Goal: Information Seeking & Learning: Learn about a topic

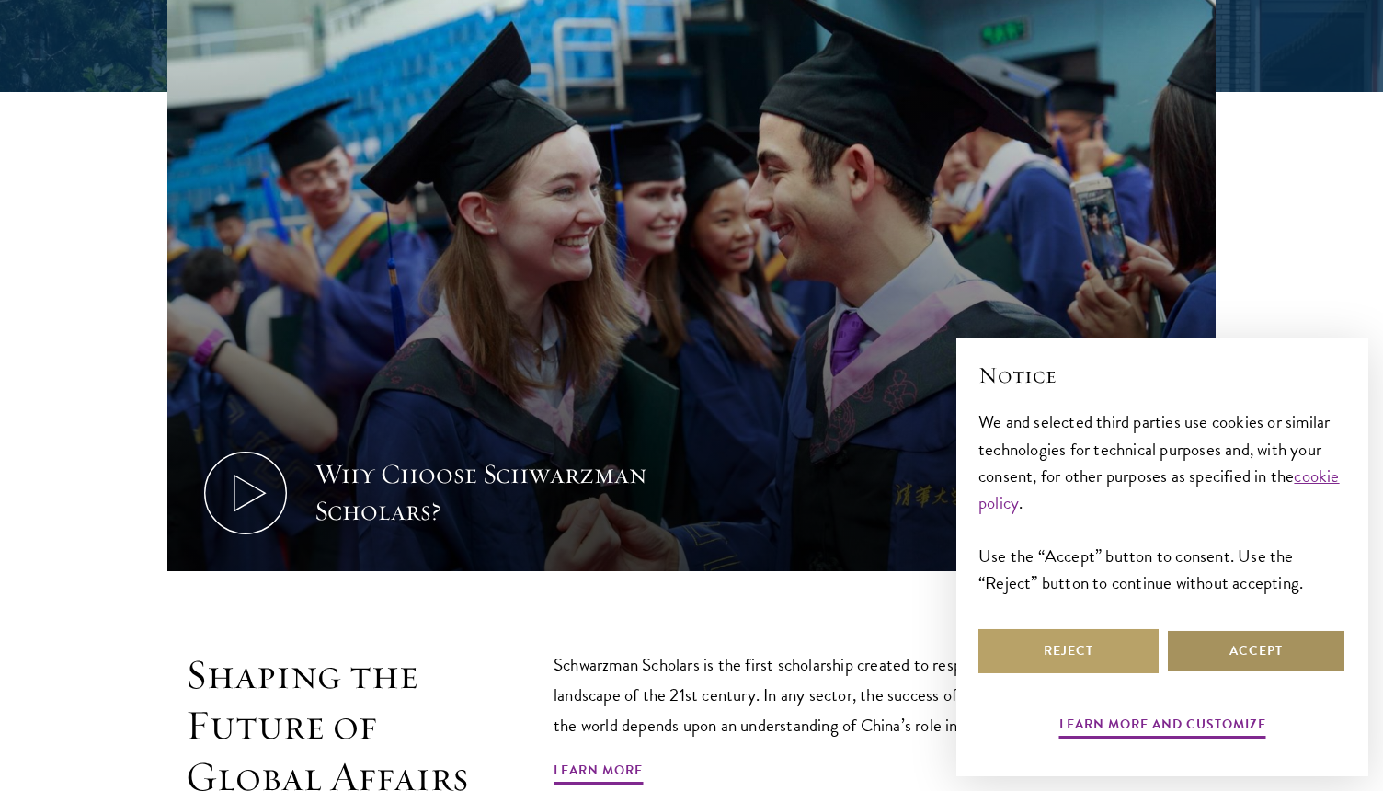
click at [1201, 644] on button "Accept" at bounding box center [1256, 651] width 180 height 44
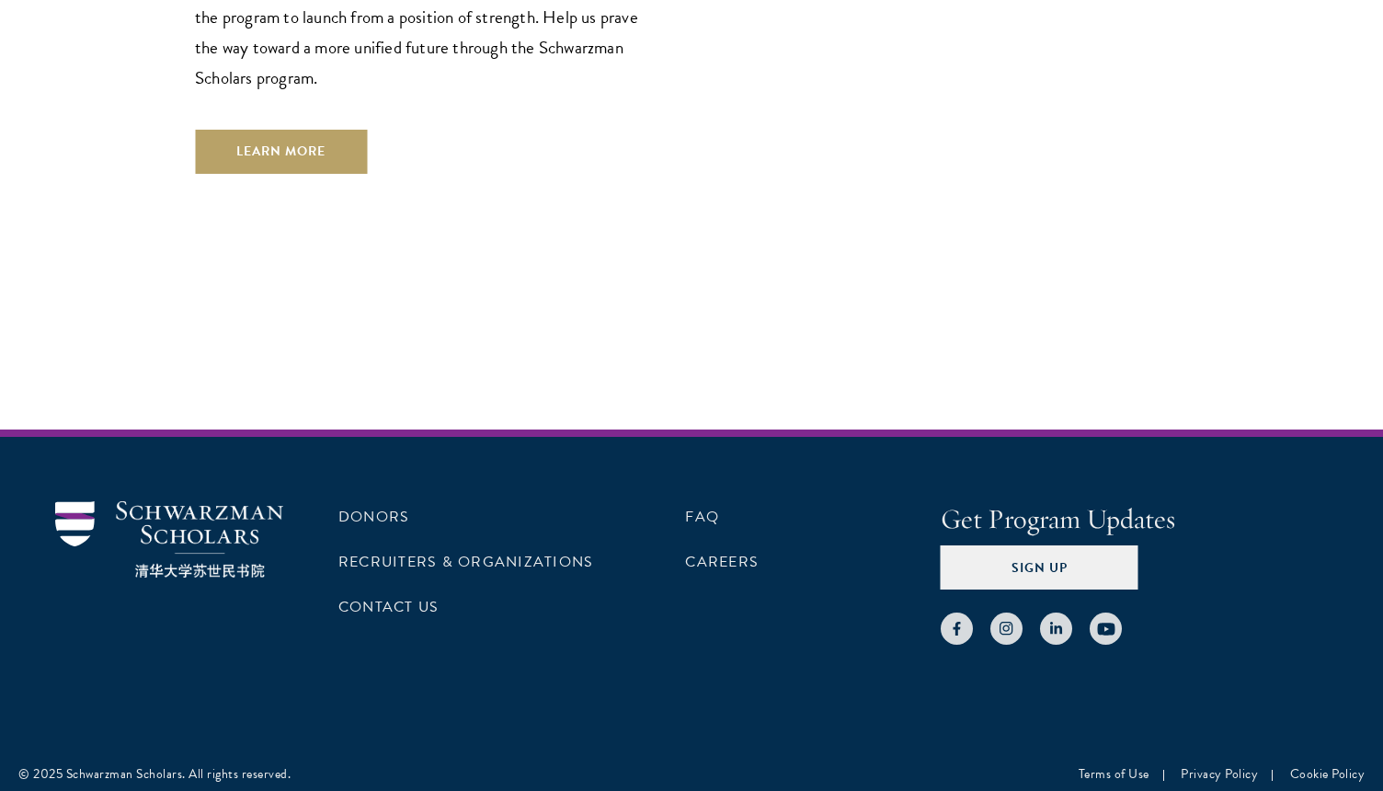
scroll to position [5394, 0]
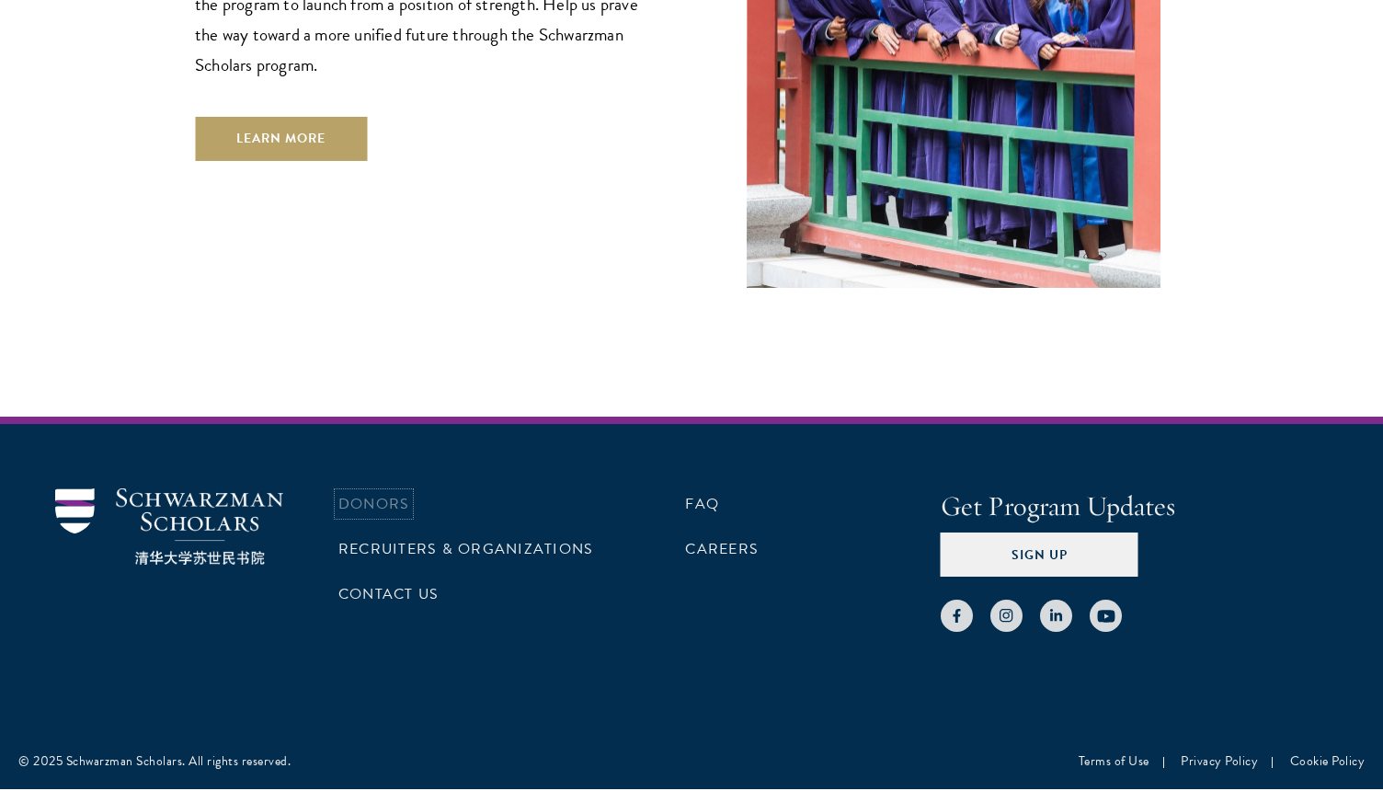
click at [392, 493] on link "Donors" at bounding box center [373, 504] width 71 height 22
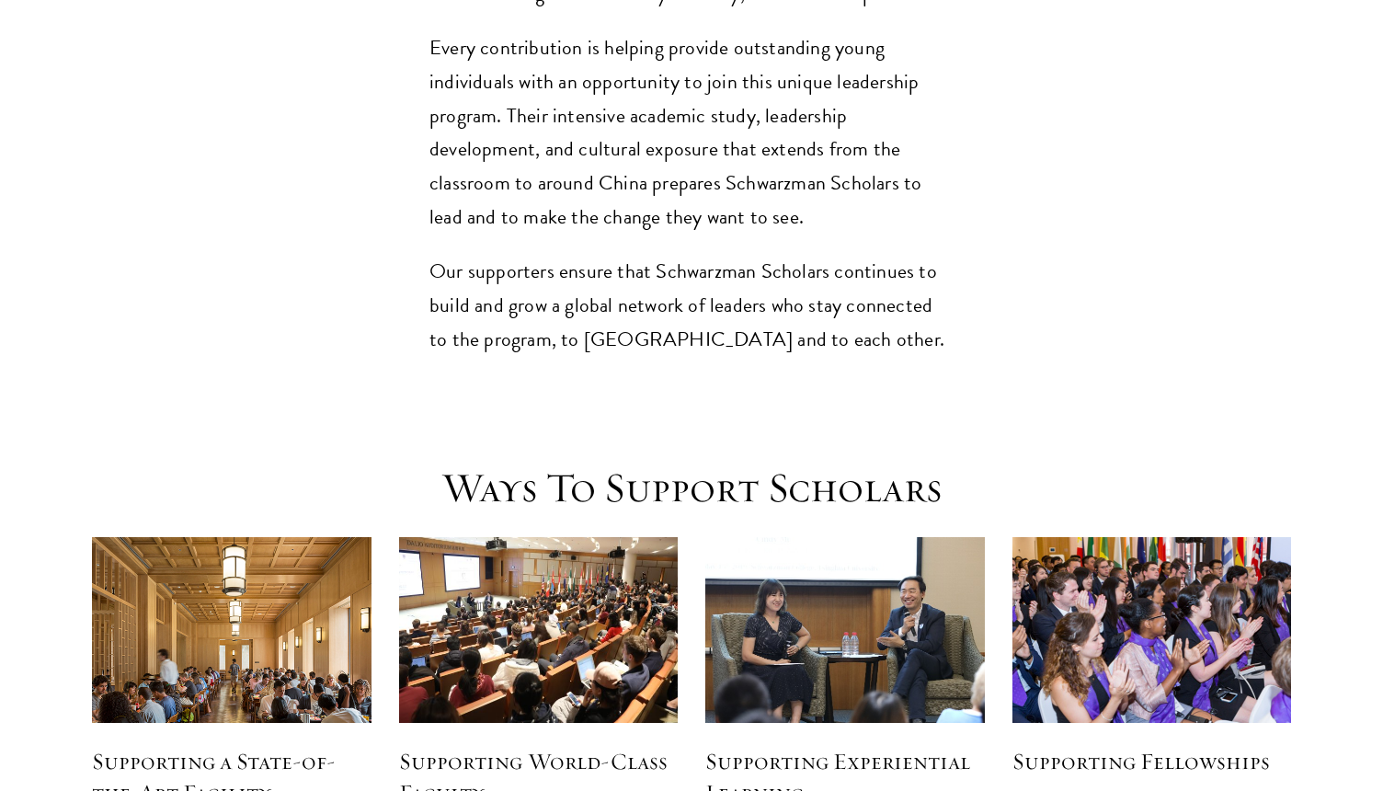
scroll to position [2117, 0]
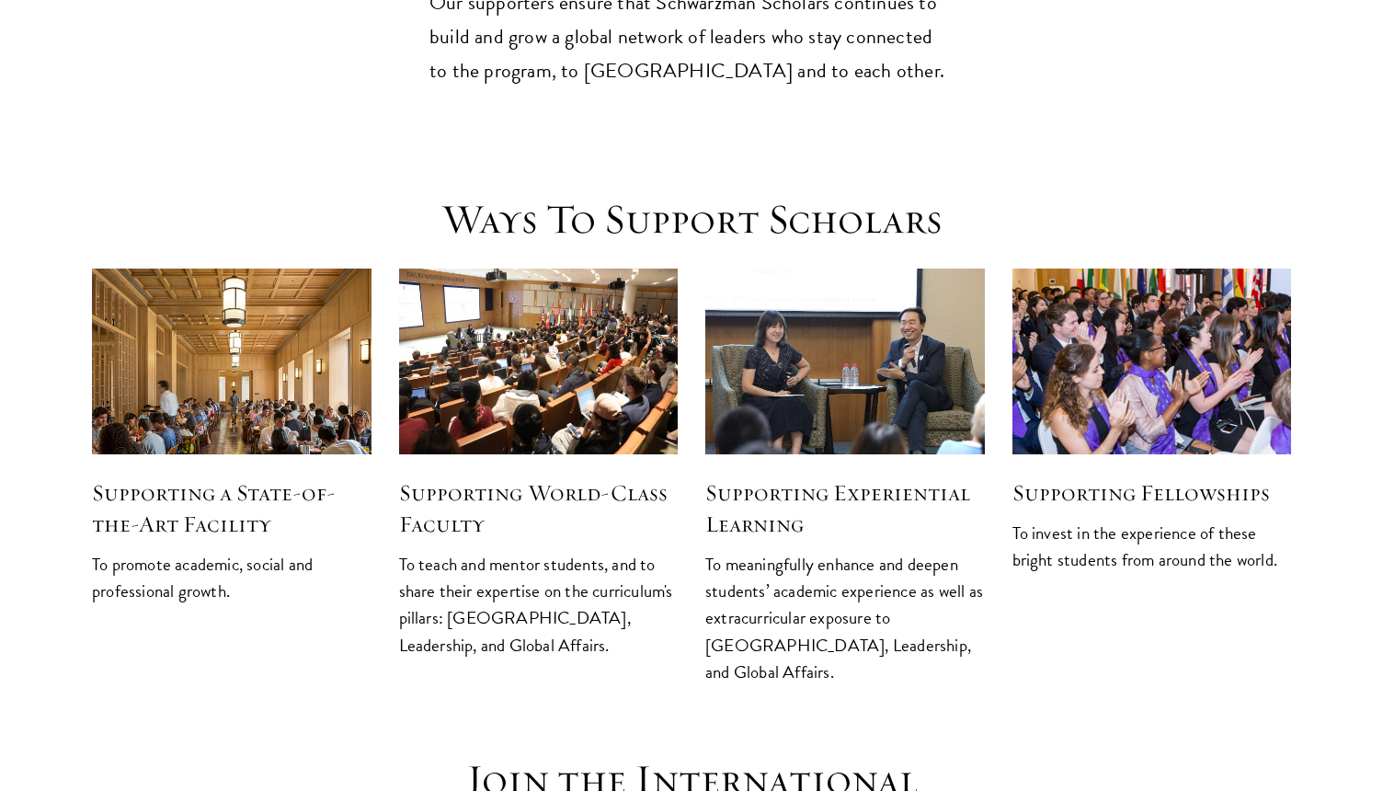
click at [764, 477] on h5 "Supporting Experiential Learning" at bounding box center [844, 508] width 279 height 63
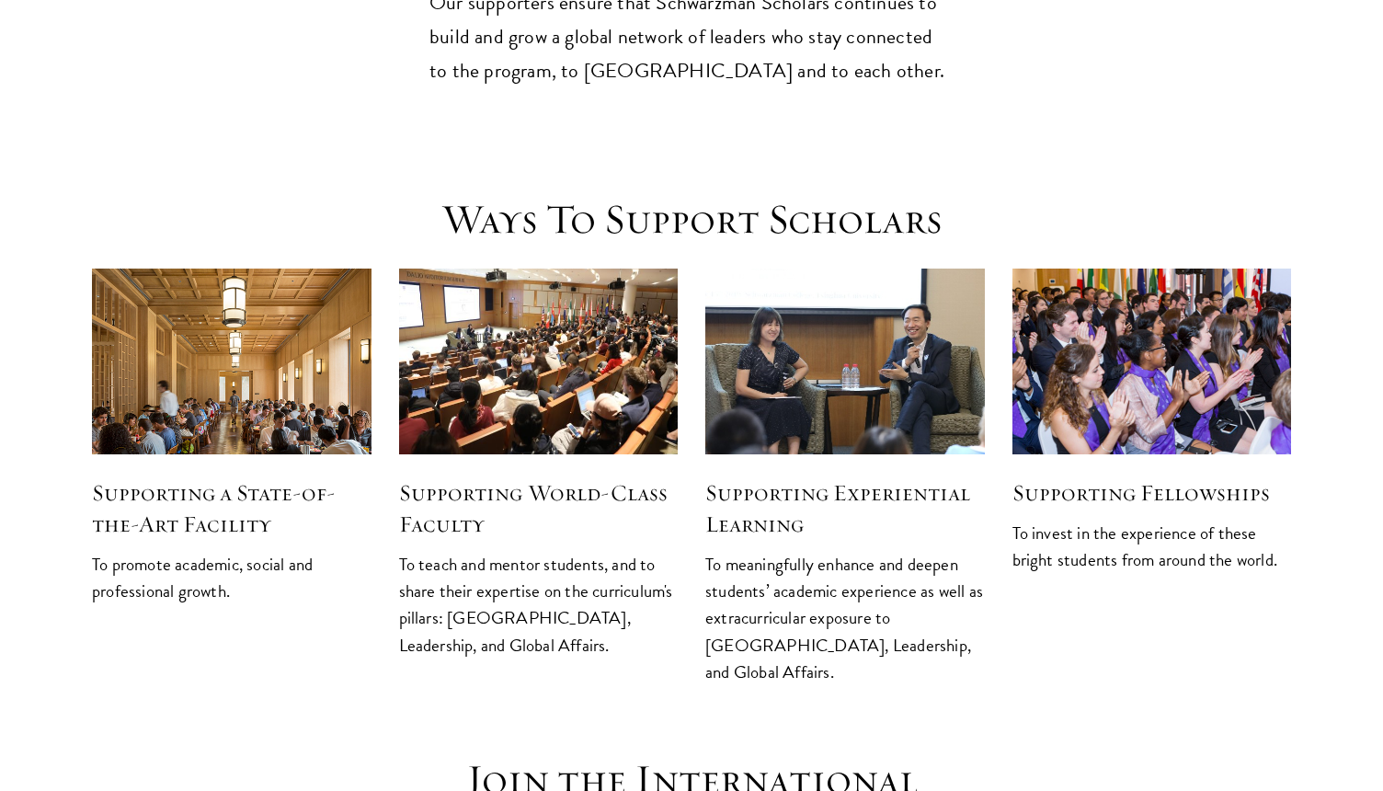
click at [800, 263] on img at bounding box center [845, 362] width 296 height 198
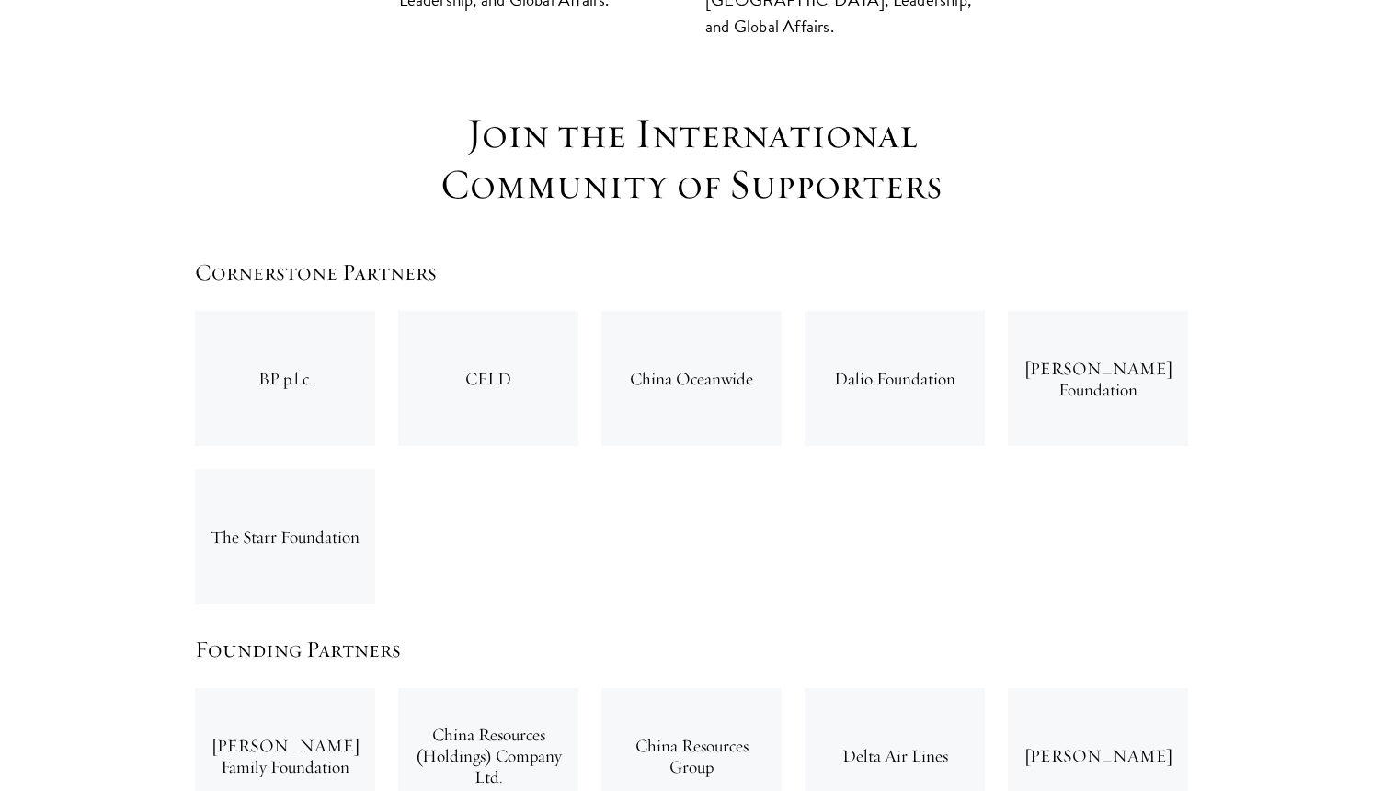
scroll to position [2863, 0]
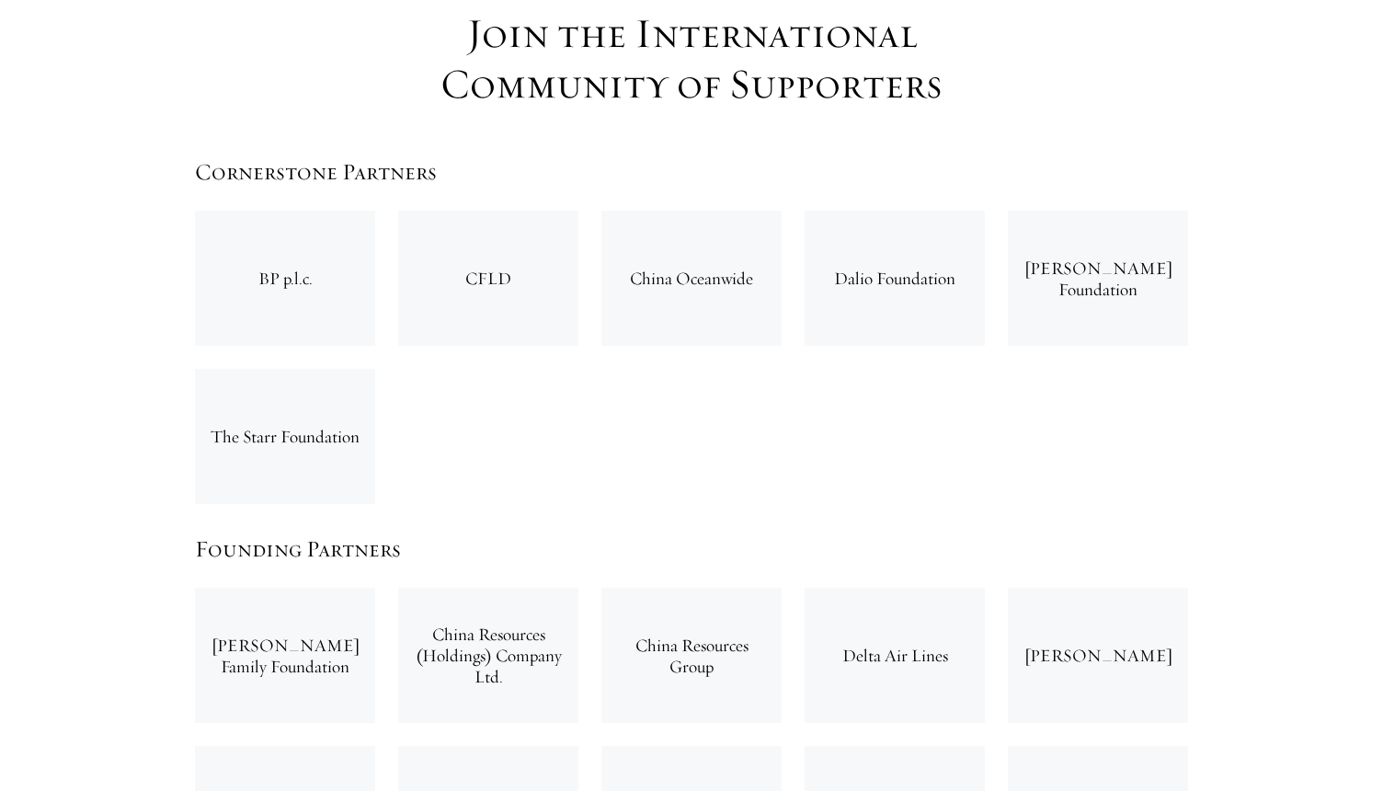
click at [265, 211] on div "BP p.l.c." at bounding box center [285, 278] width 180 height 135
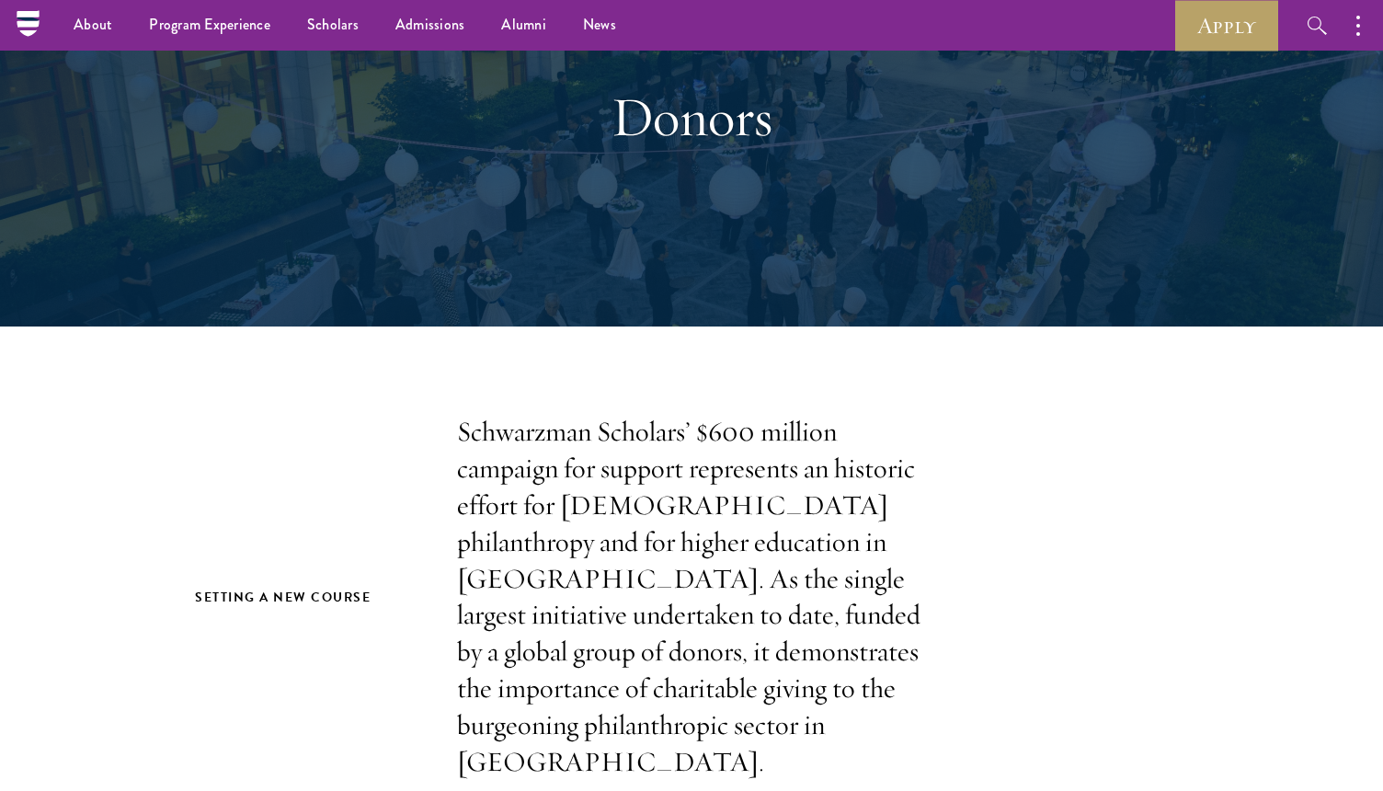
scroll to position [53, 0]
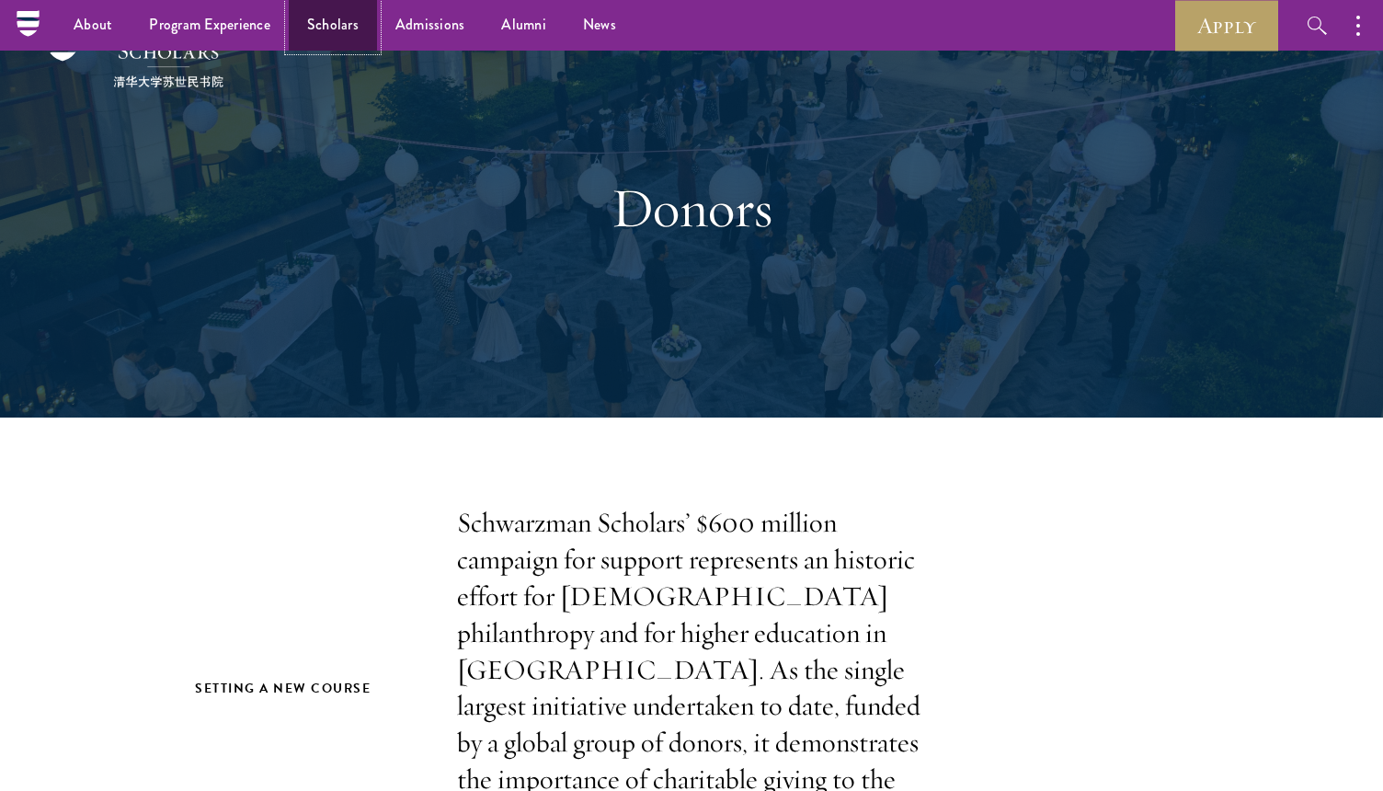
click at [306, 14] on link "Scholars" at bounding box center [333, 25] width 88 height 51
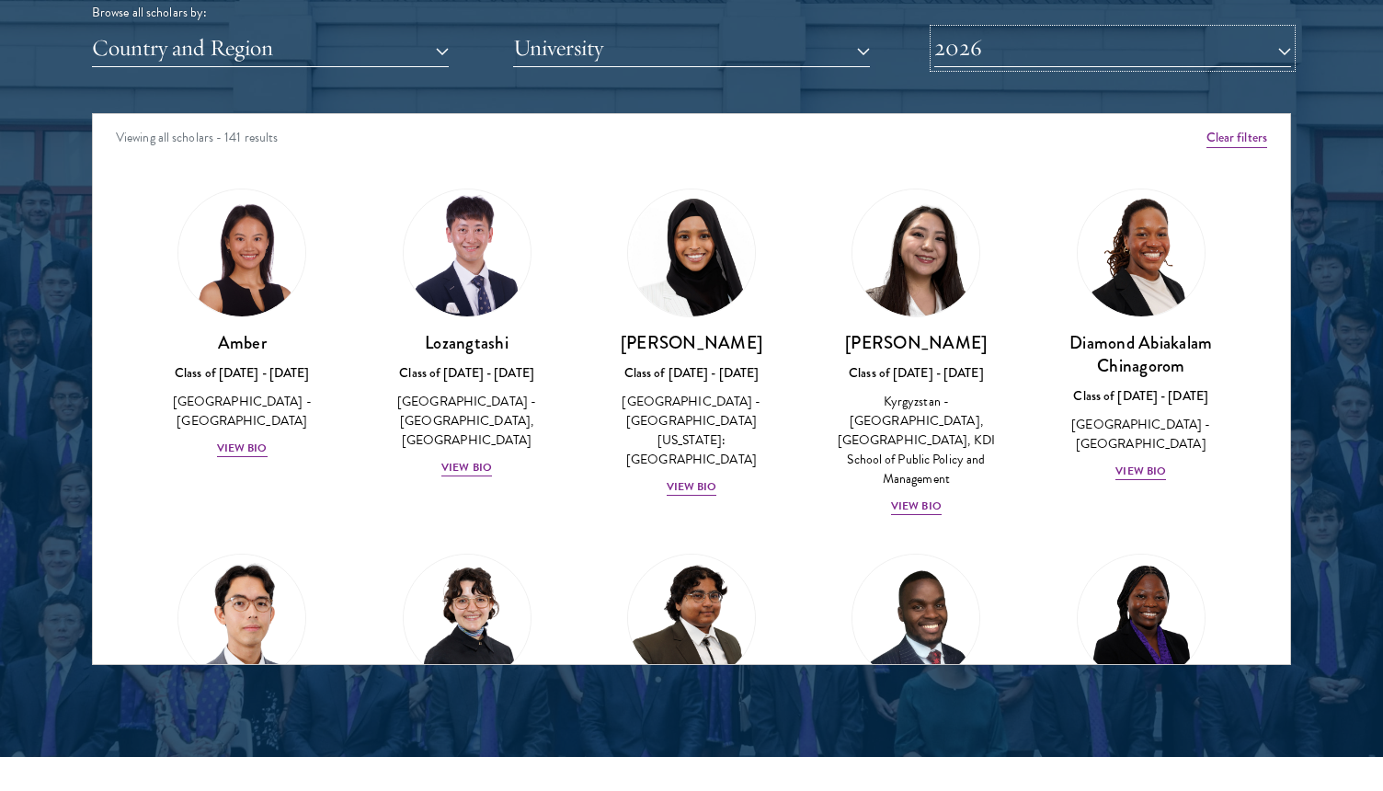
click at [1152, 63] on button "2026" at bounding box center [1112, 48] width 357 height 38
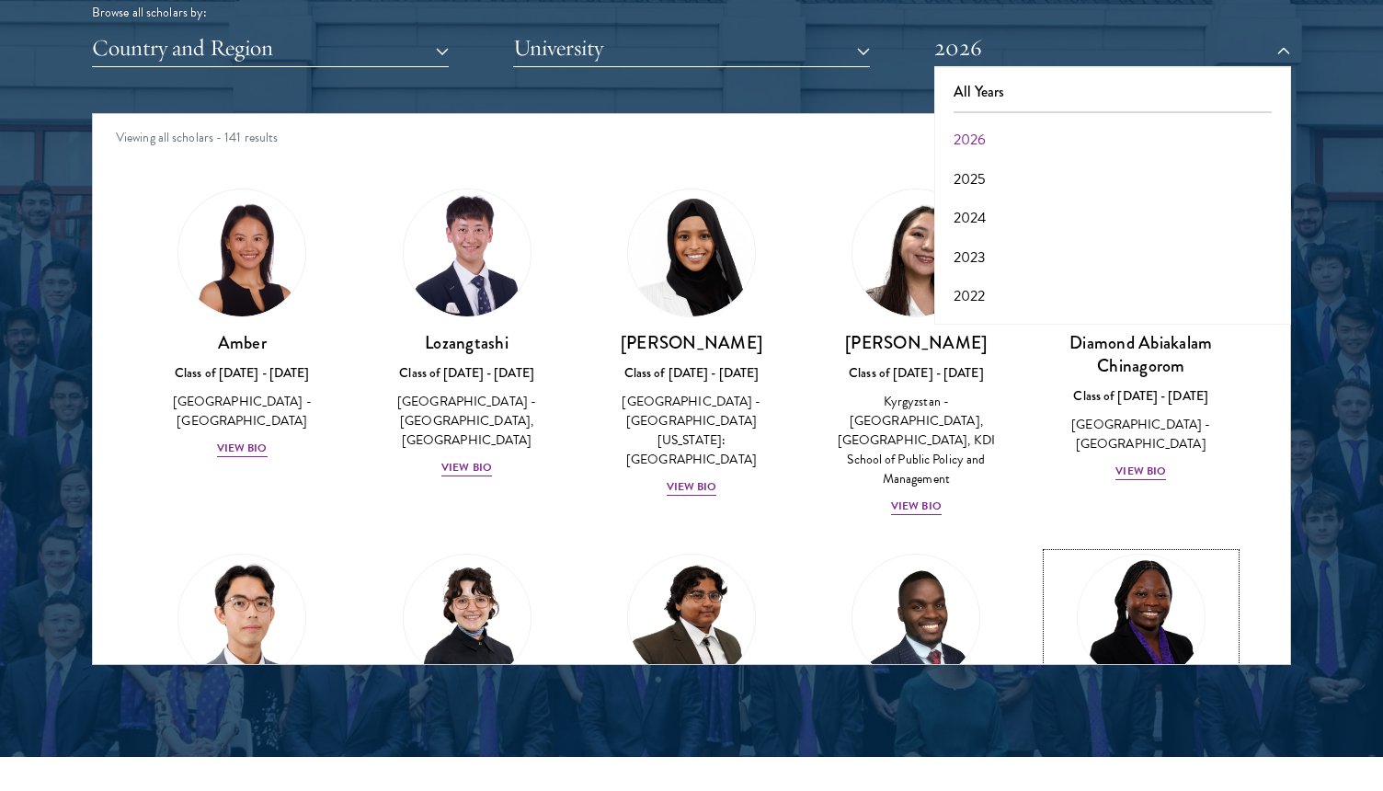
click at [1221, 553] on link "Oluwadamilola Akintewe Class of 2025 - 2026 Nigeria - Adekunle Ajasin Universit…" at bounding box center [1141, 688] width 188 height 270
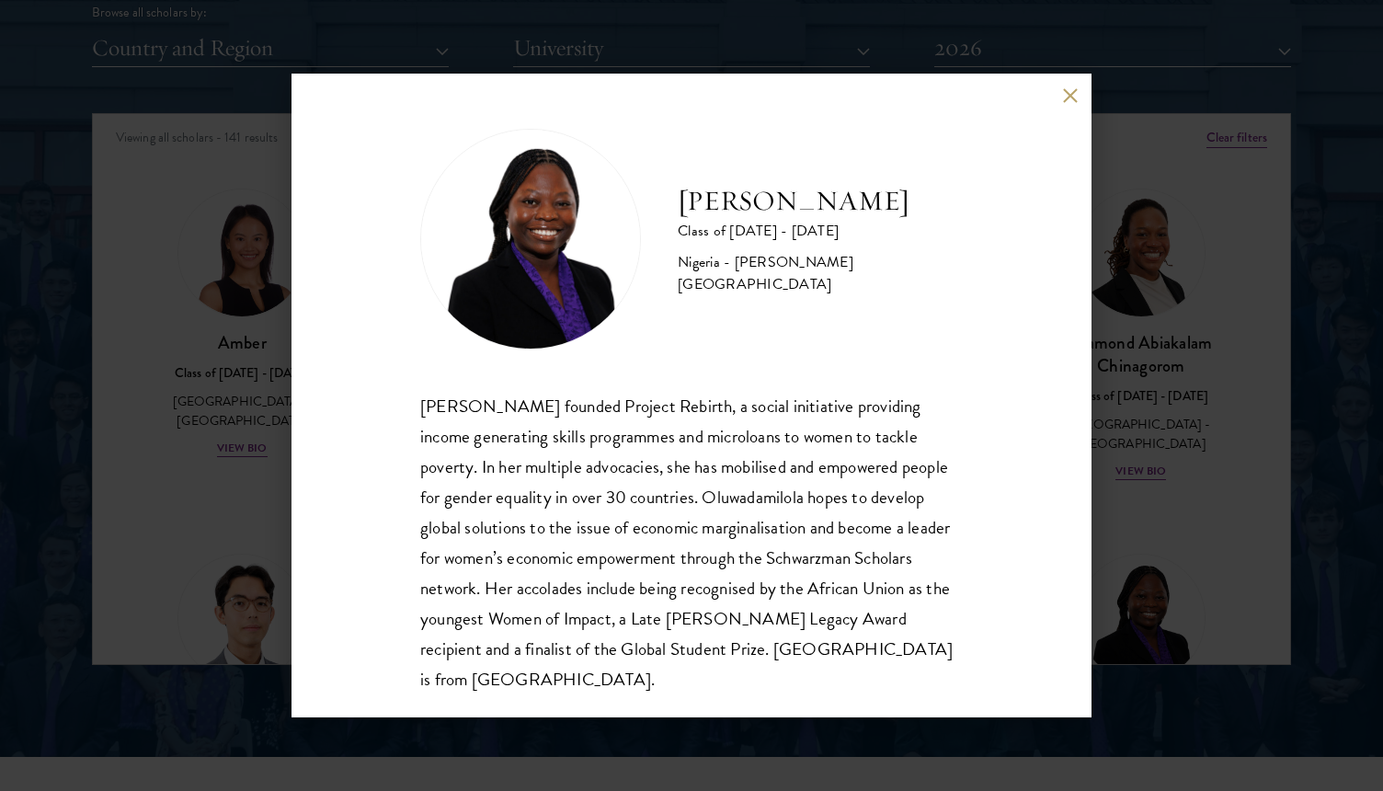
click at [1213, 278] on div "Oluwadamilola Akintewe Class of 2025 - 2026 Nigeria - Adekunle Ajasin Universit…" at bounding box center [691, 395] width 1383 height 791
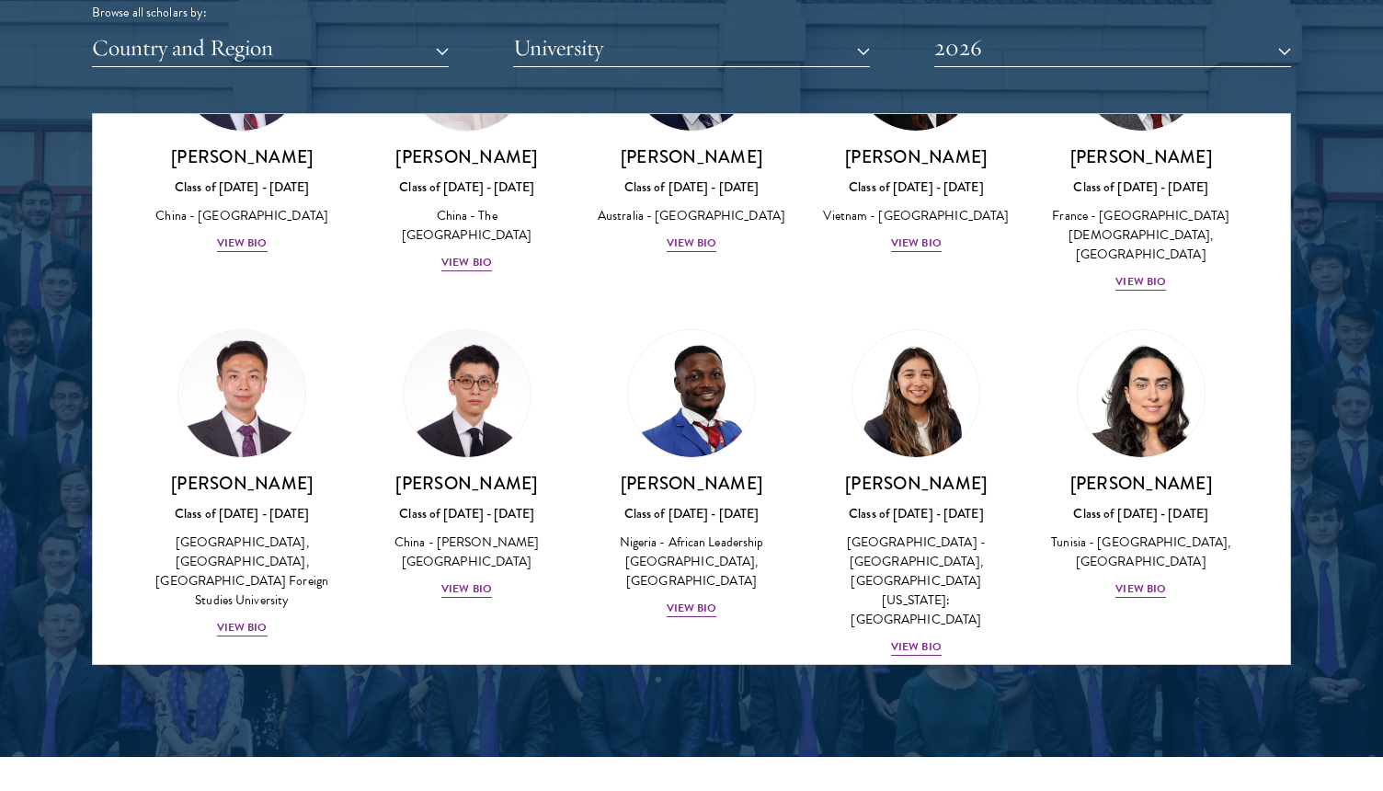
scroll to position [5387, 0]
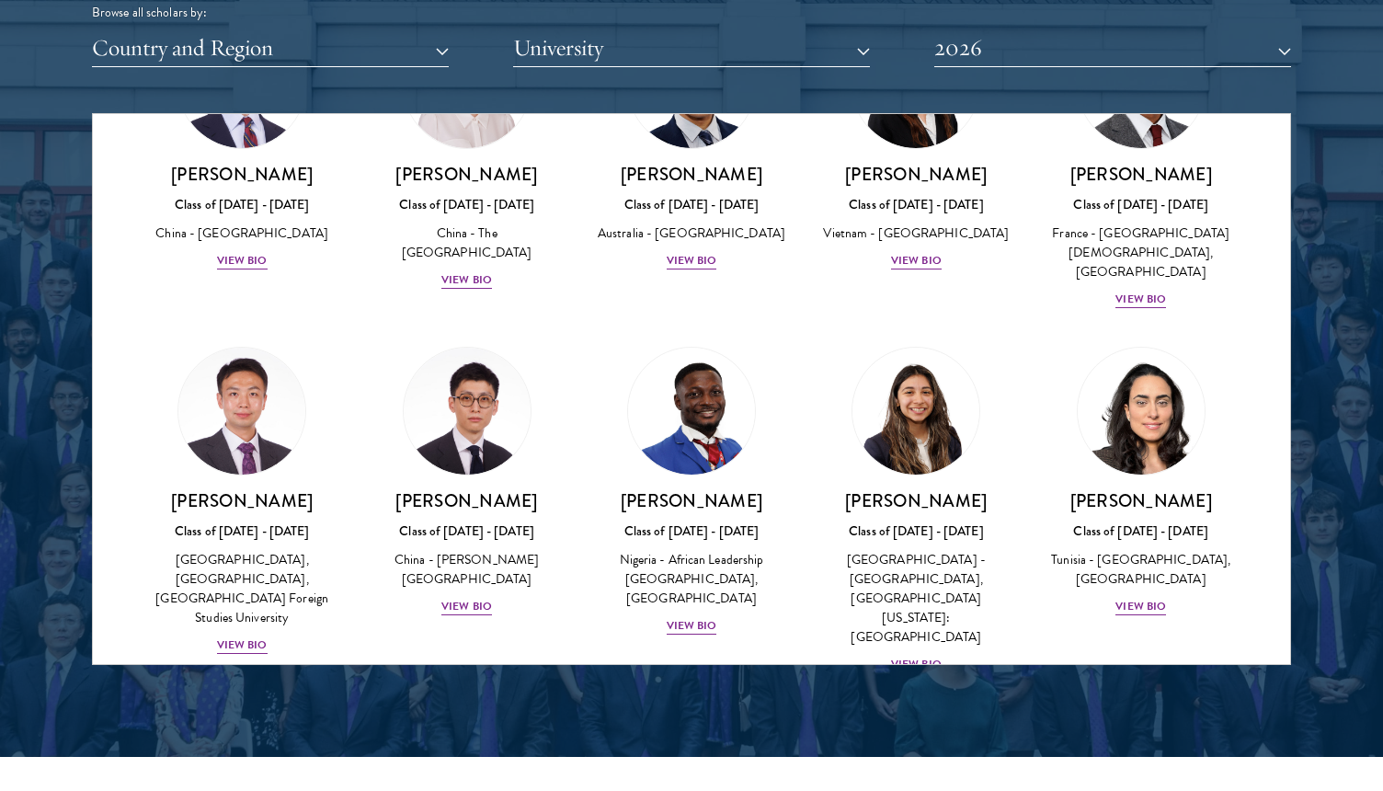
click at [438, 706] on img at bounding box center [467, 776] width 140 height 140
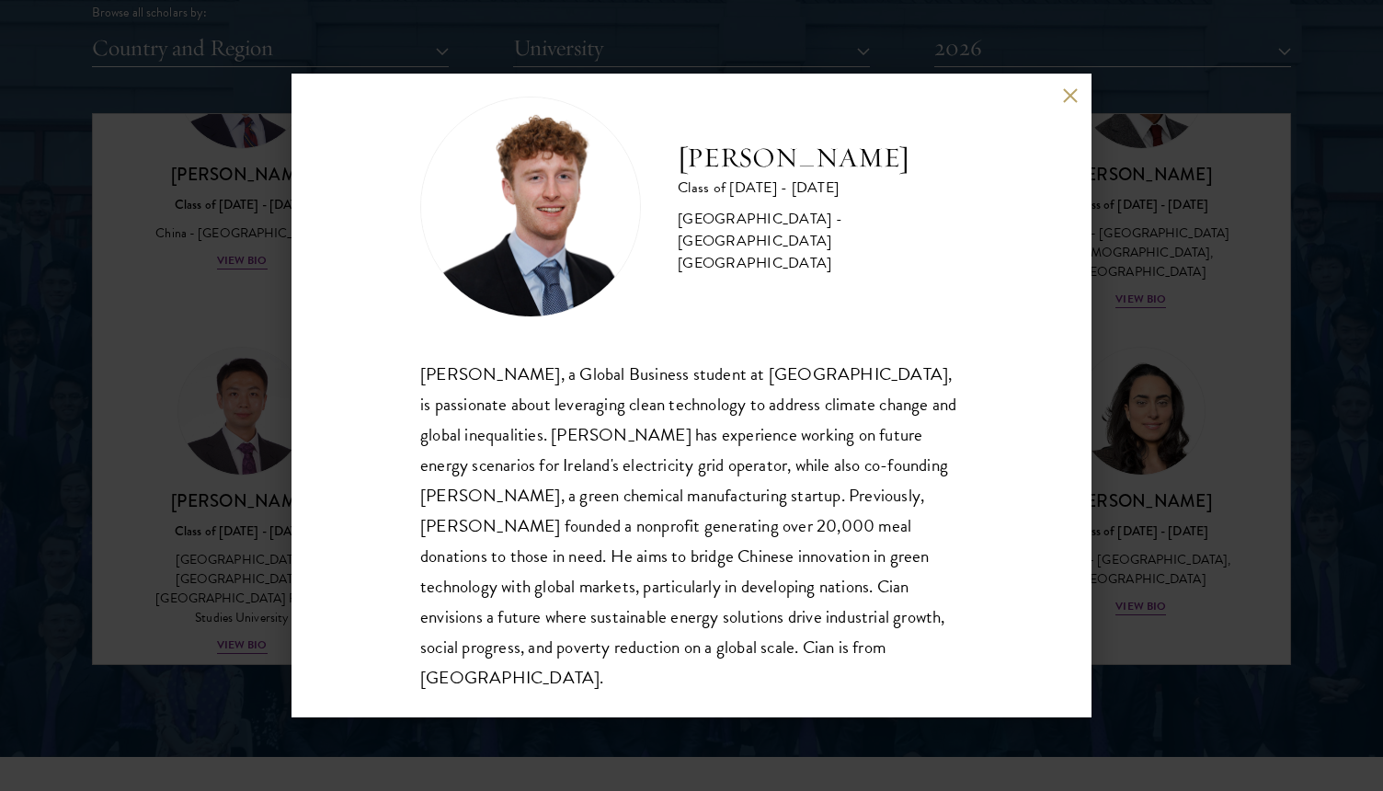
scroll to position [28, 0]
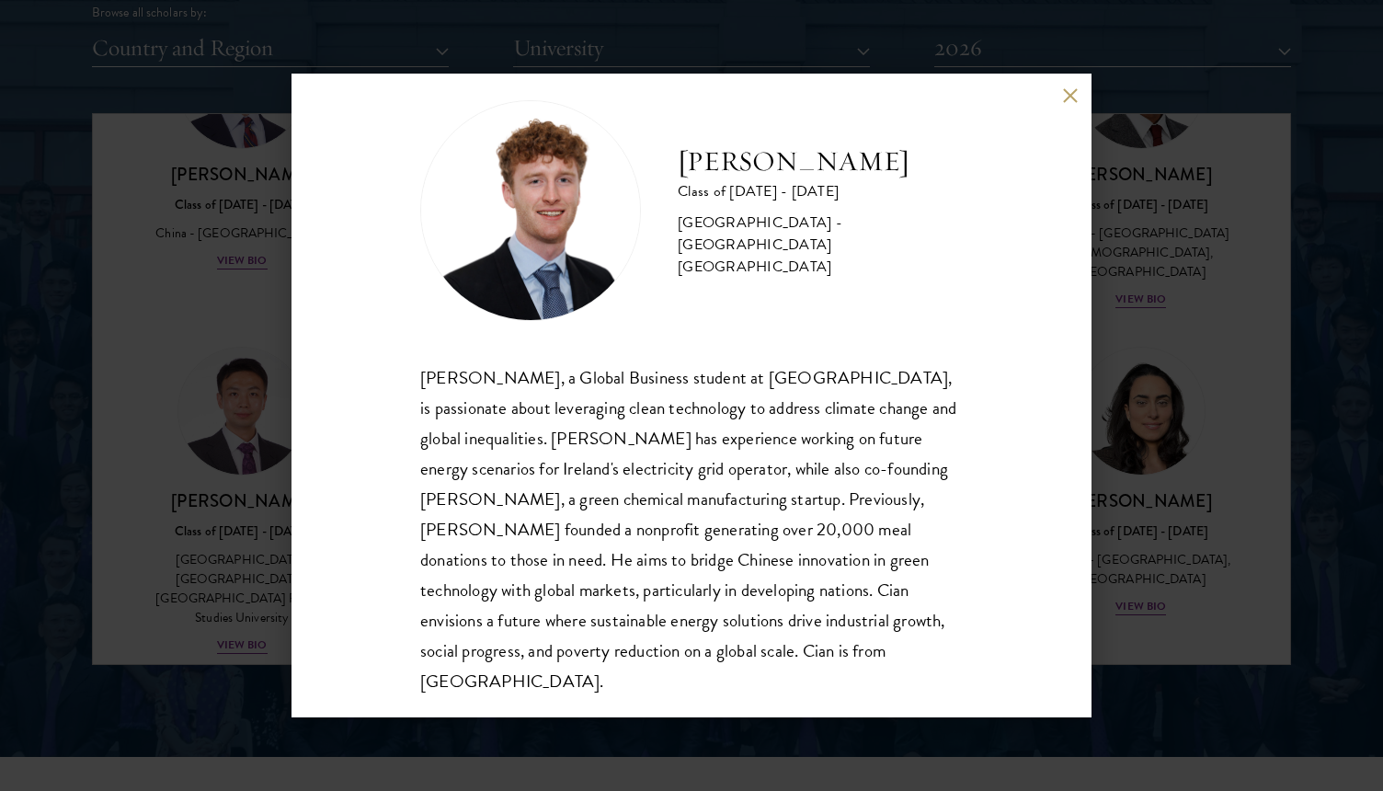
click at [1058, 96] on div "Cian McGlynn Class of 2025 - 2026 Ireland - Trinity College Dublin Cian McGlynn…" at bounding box center [691, 396] width 800 height 644
click at [1073, 97] on button at bounding box center [1070, 95] width 16 height 16
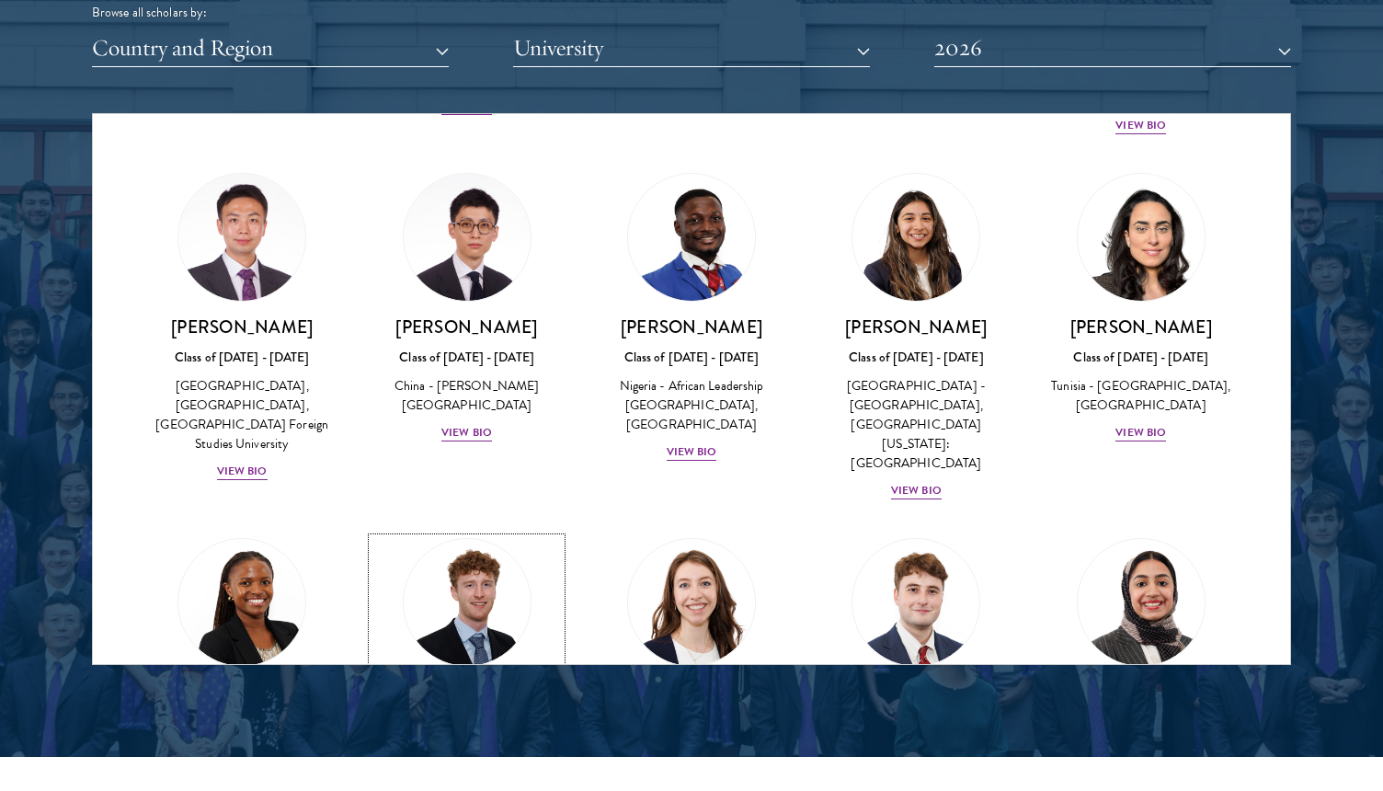
scroll to position [5610, 0]
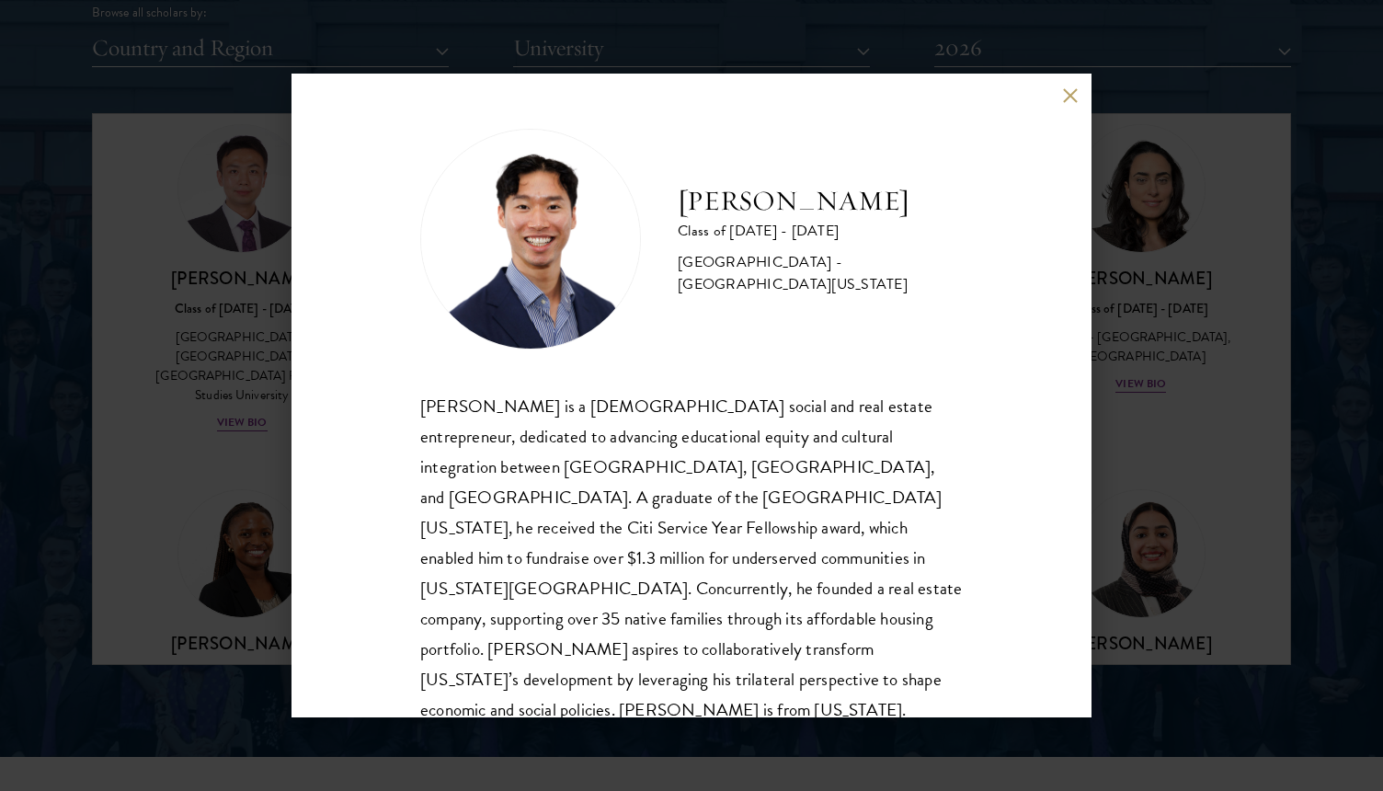
click at [295, 498] on div "Angelo Mok Class of 2025 - 2026 United States of America - University of Southe…" at bounding box center [691, 396] width 800 height 644
click at [256, 485] on div "Angelo Mok Class of 2025 - 2026 United States of America - University of Southe…" at bounding box center [691, 395] width 1383 height 791
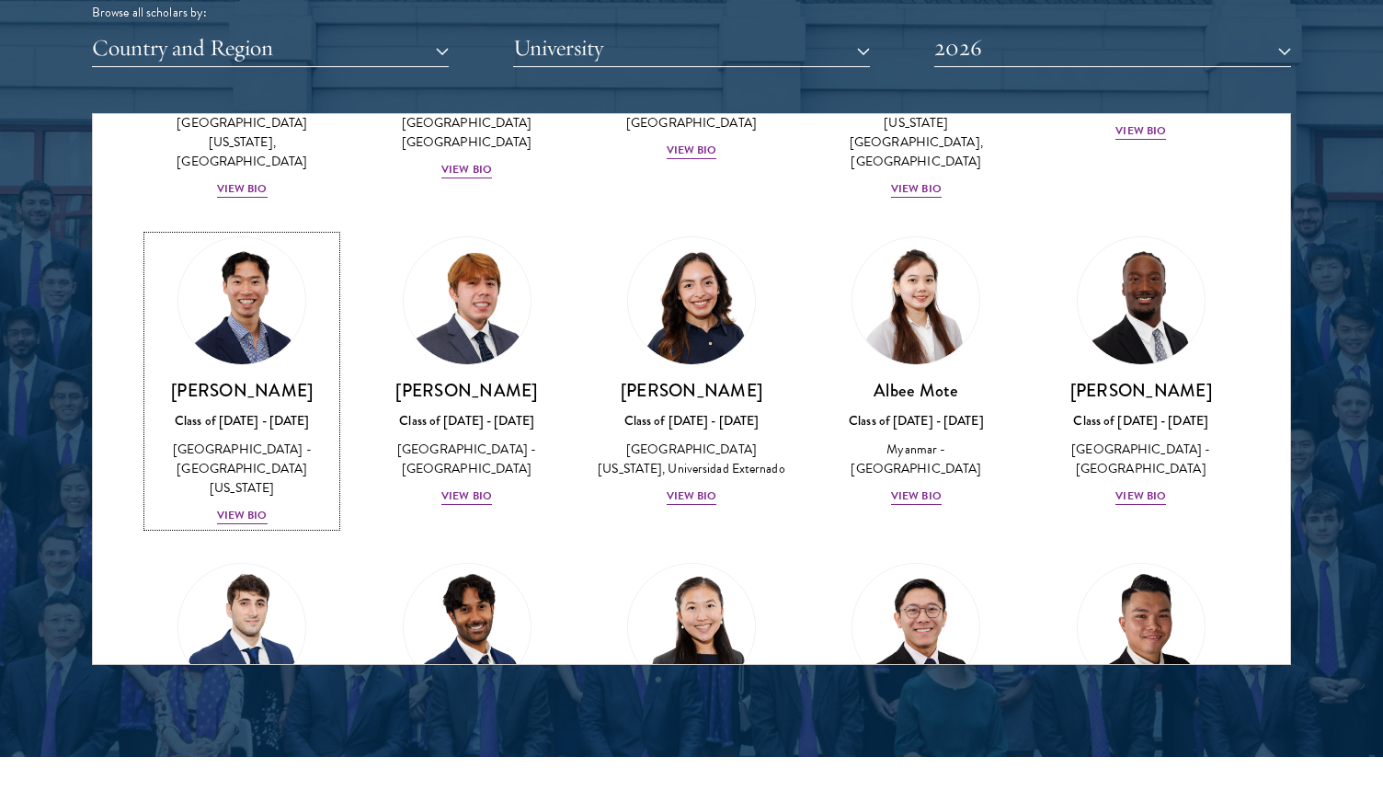
scroll to position [6209, 0]
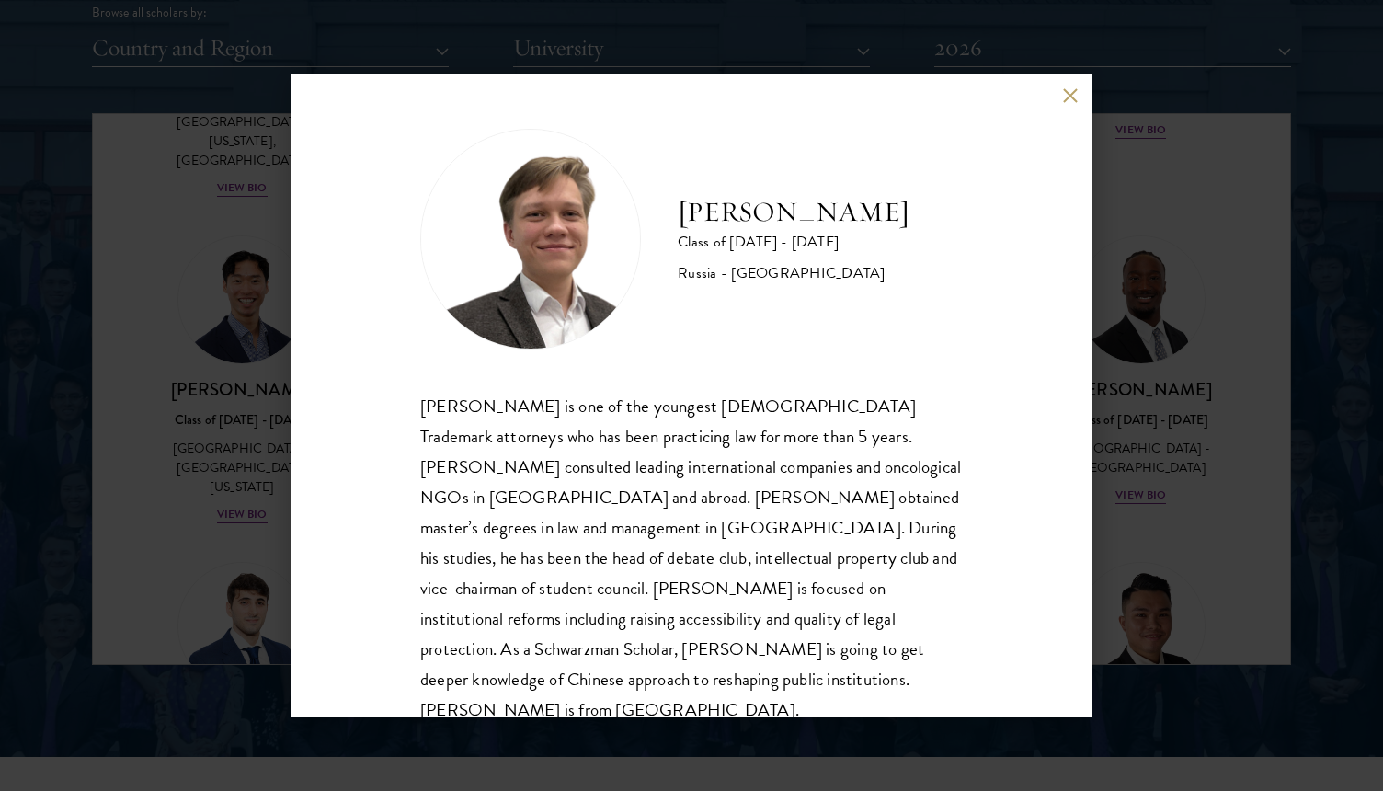
scroll to position [2, 0]
click at [209, 496] on div "Ivan Nikiforov Class of 2025 - 2026 Russia - Saint Petersburg State University …" at bounding box center [691, 395] width 1383 height 791
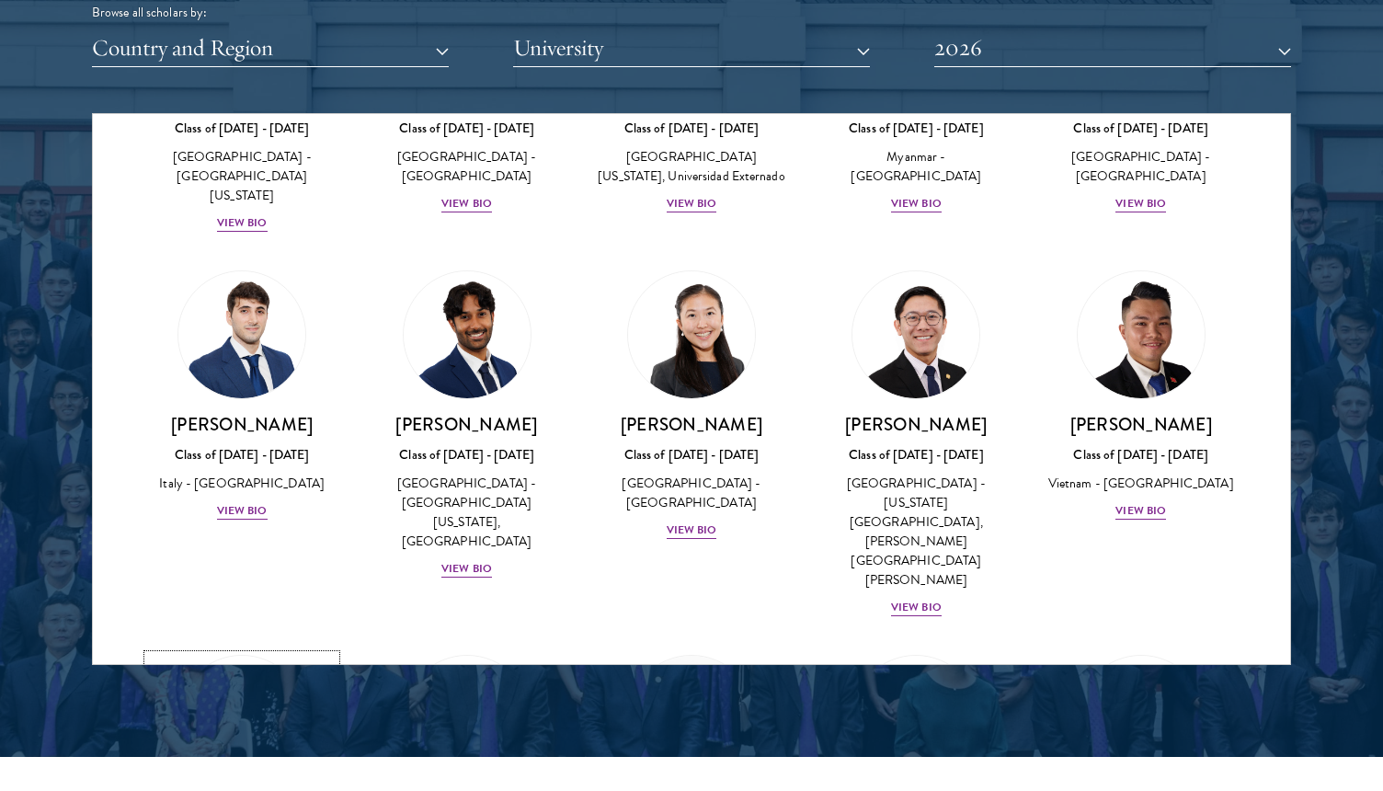
scroll to position [6515, 0]
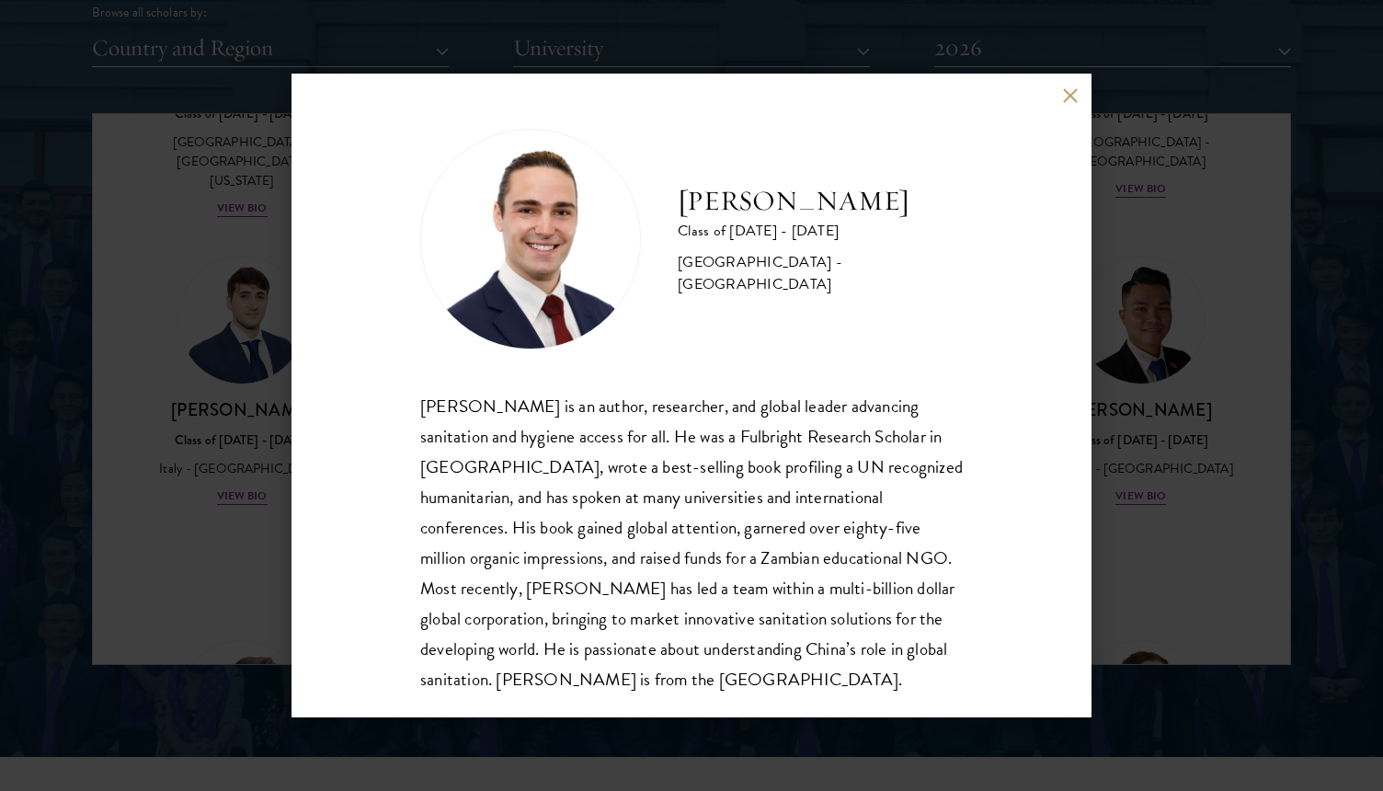
scroll to position [32, 0]
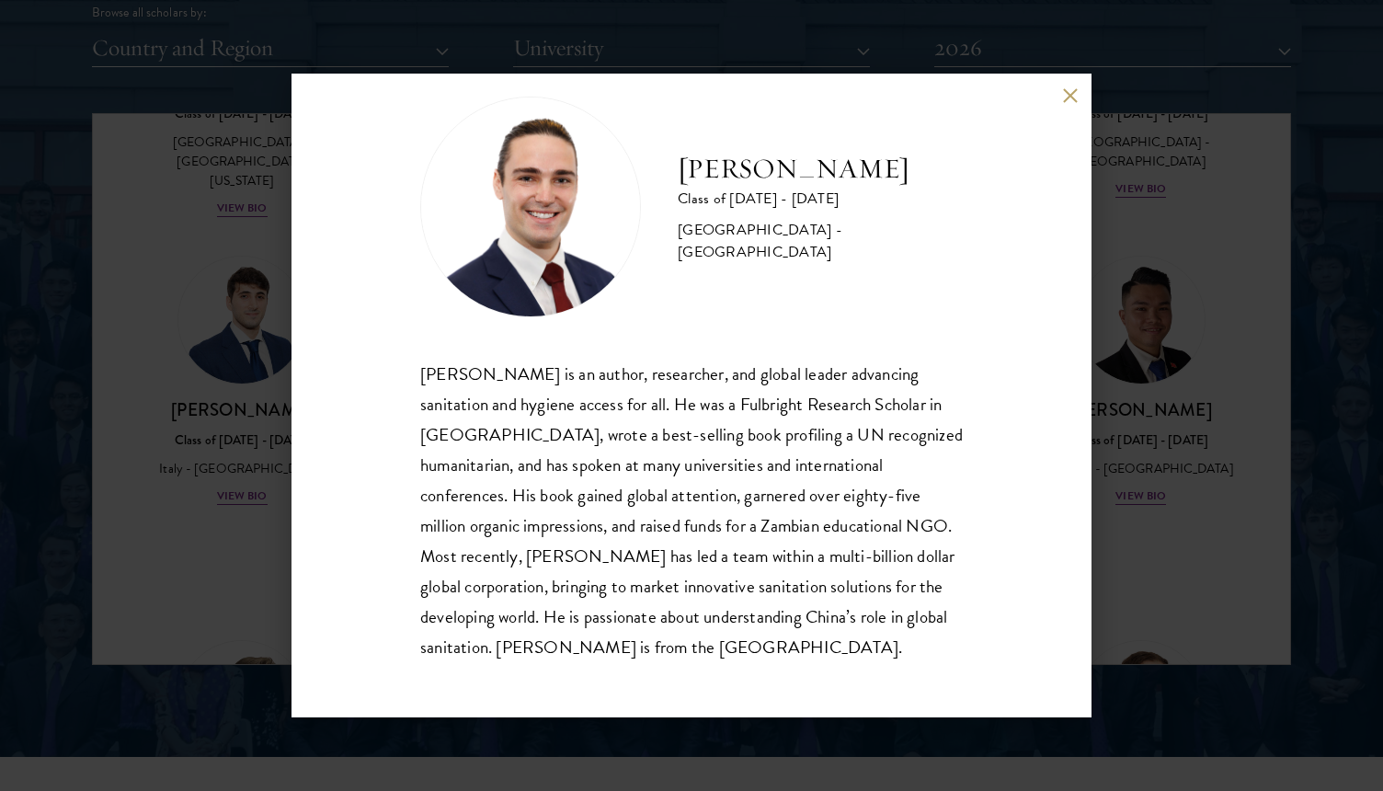
click at [1129, 476] on div "Joseph Schmitt Class of 2025 - 2026 United States of America - Northeastern Uni…" at bounding box center [691, 395] width 1383 height 791
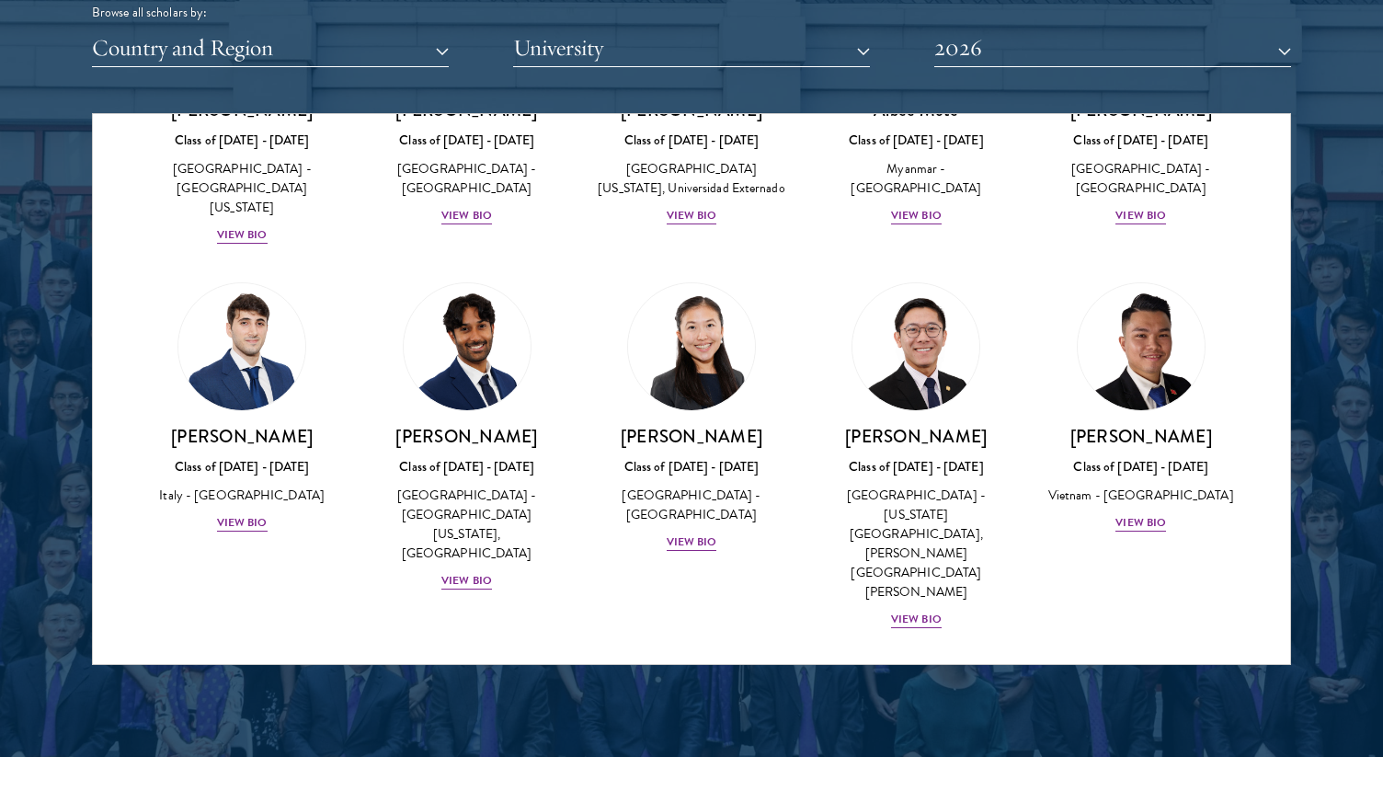
scroll to position [6507, 0]
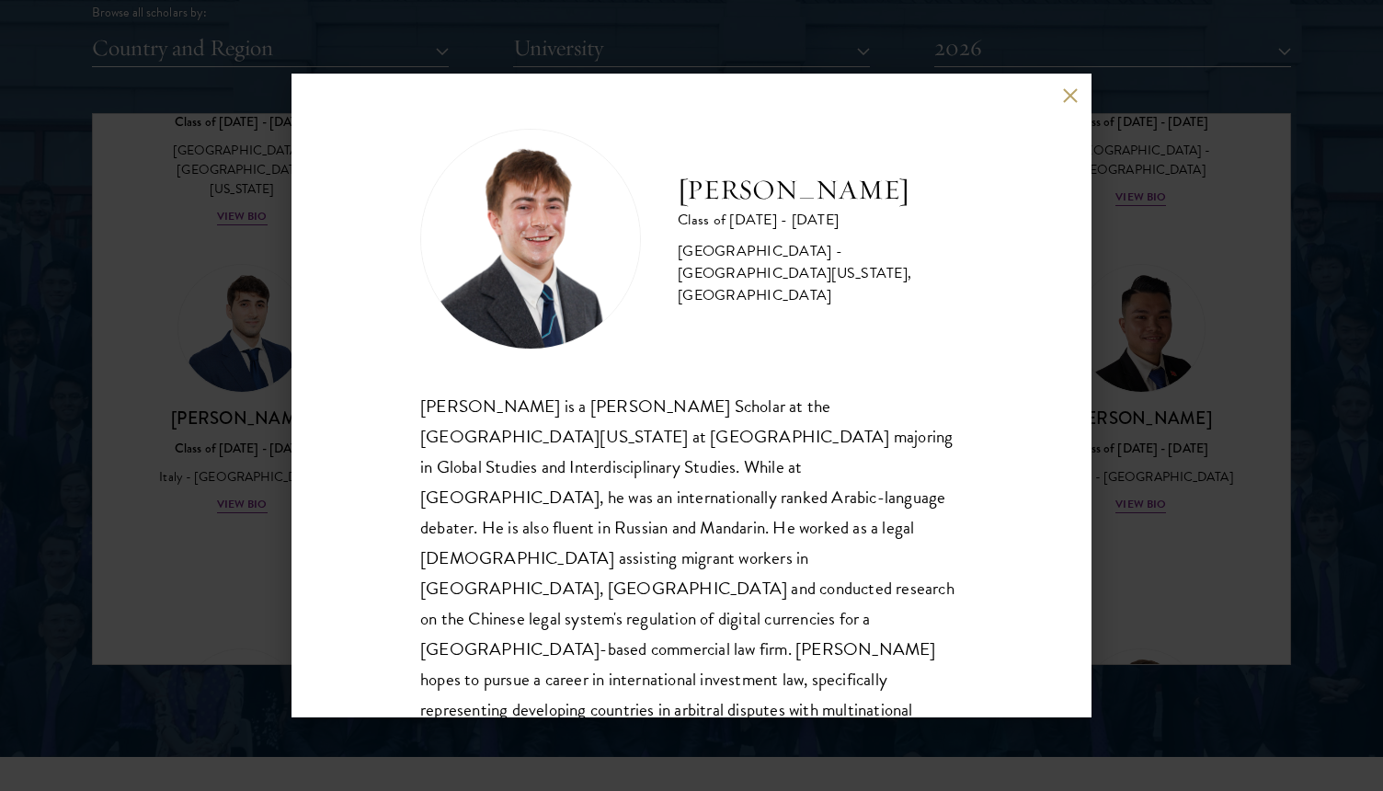
click at [1129, 476] on div "Jasper Schutt Class of 2025 - 2026 United States of America - University of Nor…" at bounding box center [691, 395] width 1383 height 791
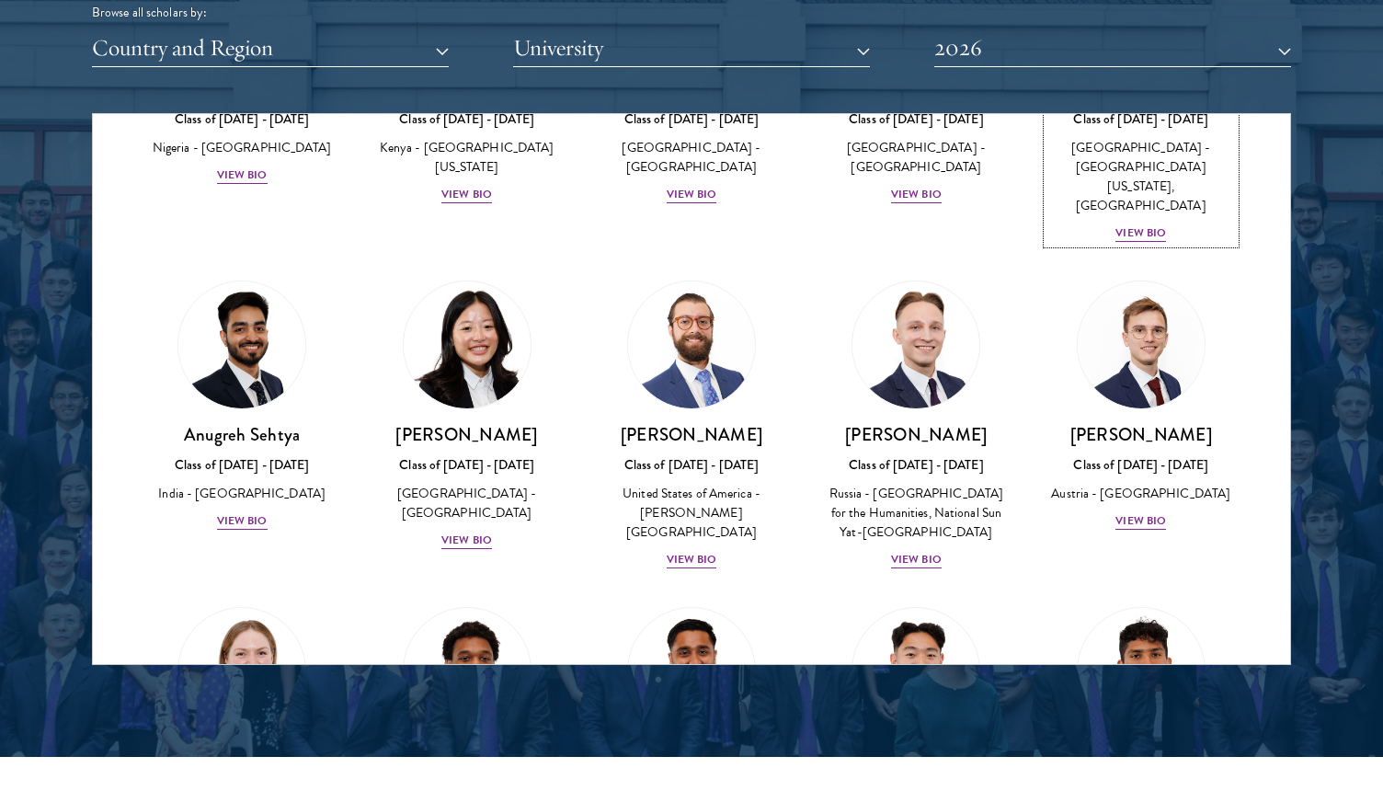
scroll to position [7526, 0]
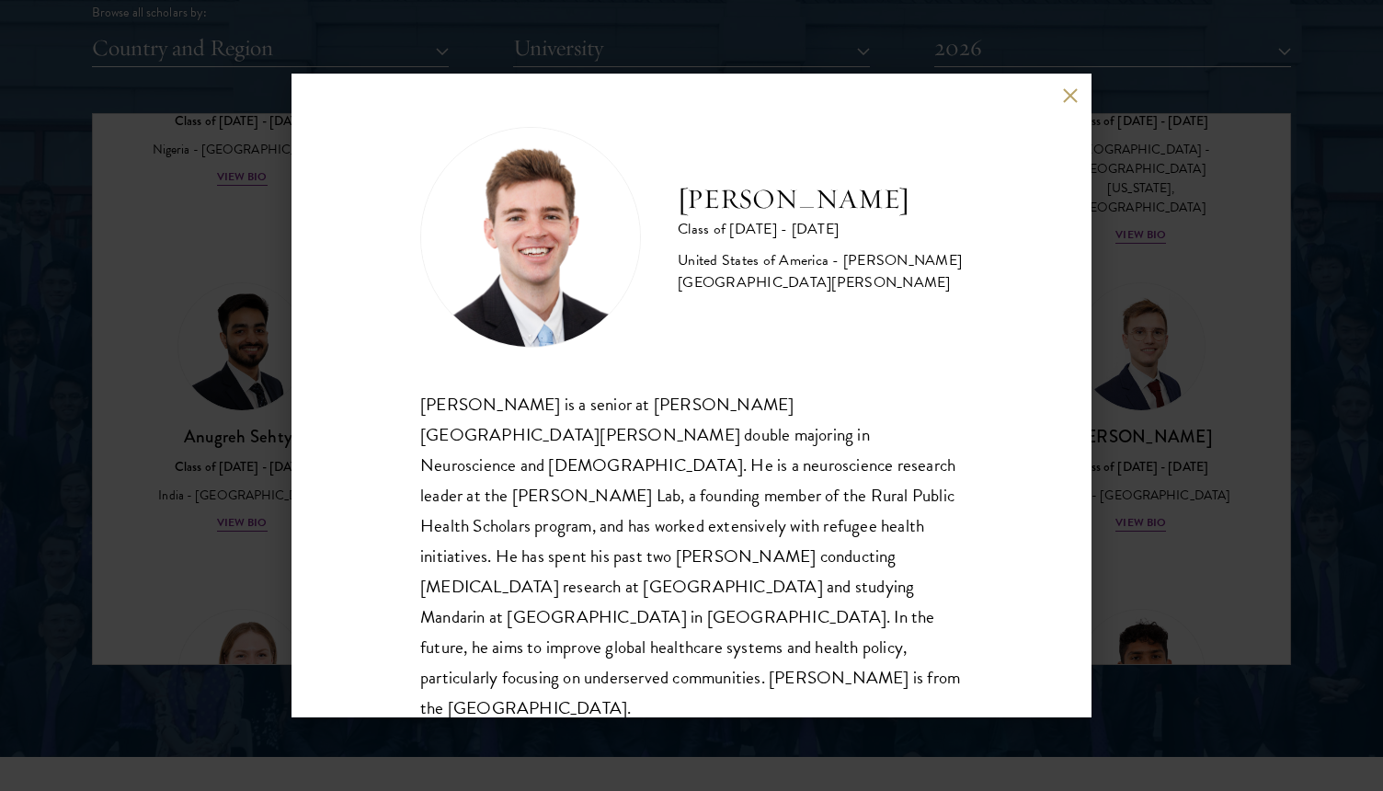
scroll to position [0, 0]
click at [1139, 399] on div "Zach Valentine Class of 2025 - 2026 United States of America - Brigham Young Un…" at bounding box center [691, 395] width 1383 height 791
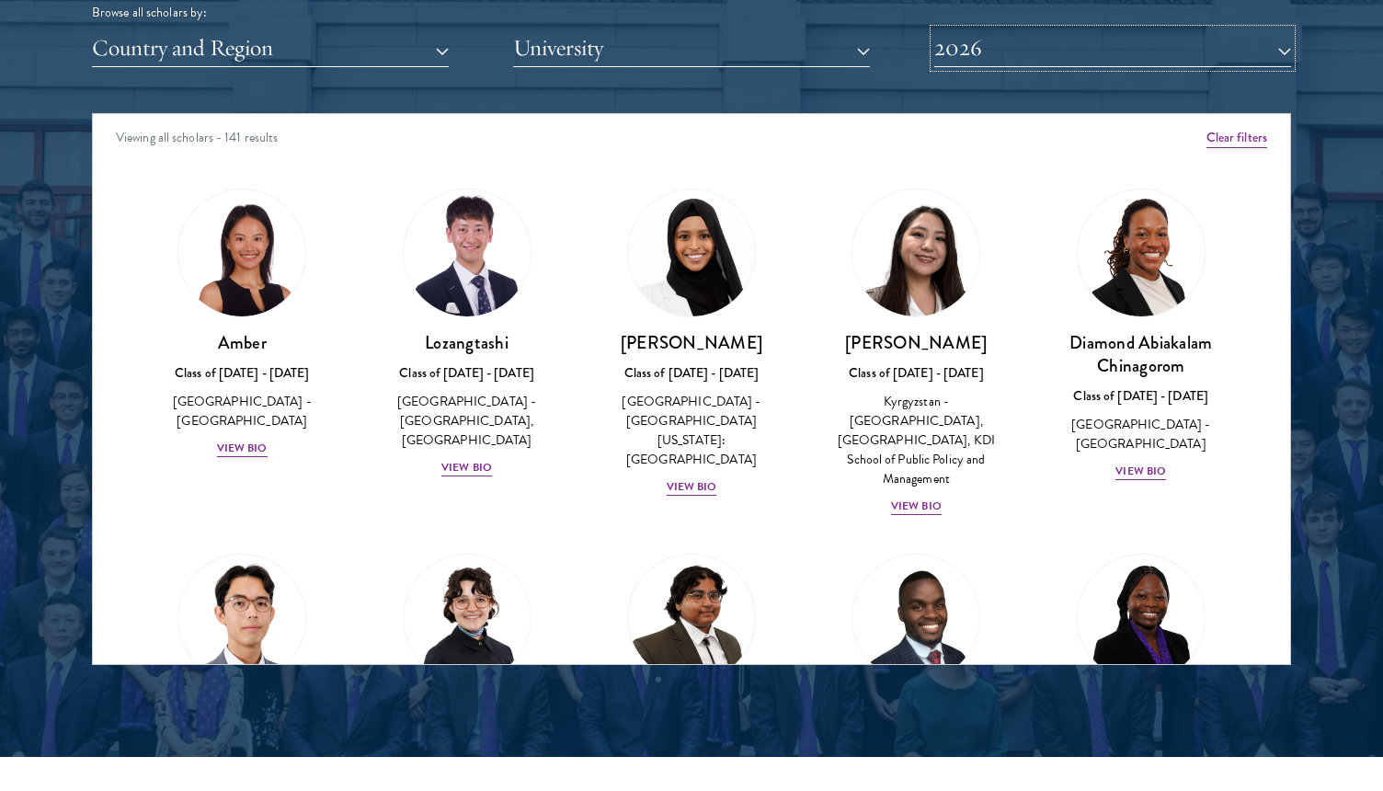
click at [1179, 40] on button "2026" at bounding box center [1112, 48] width 357 height 38
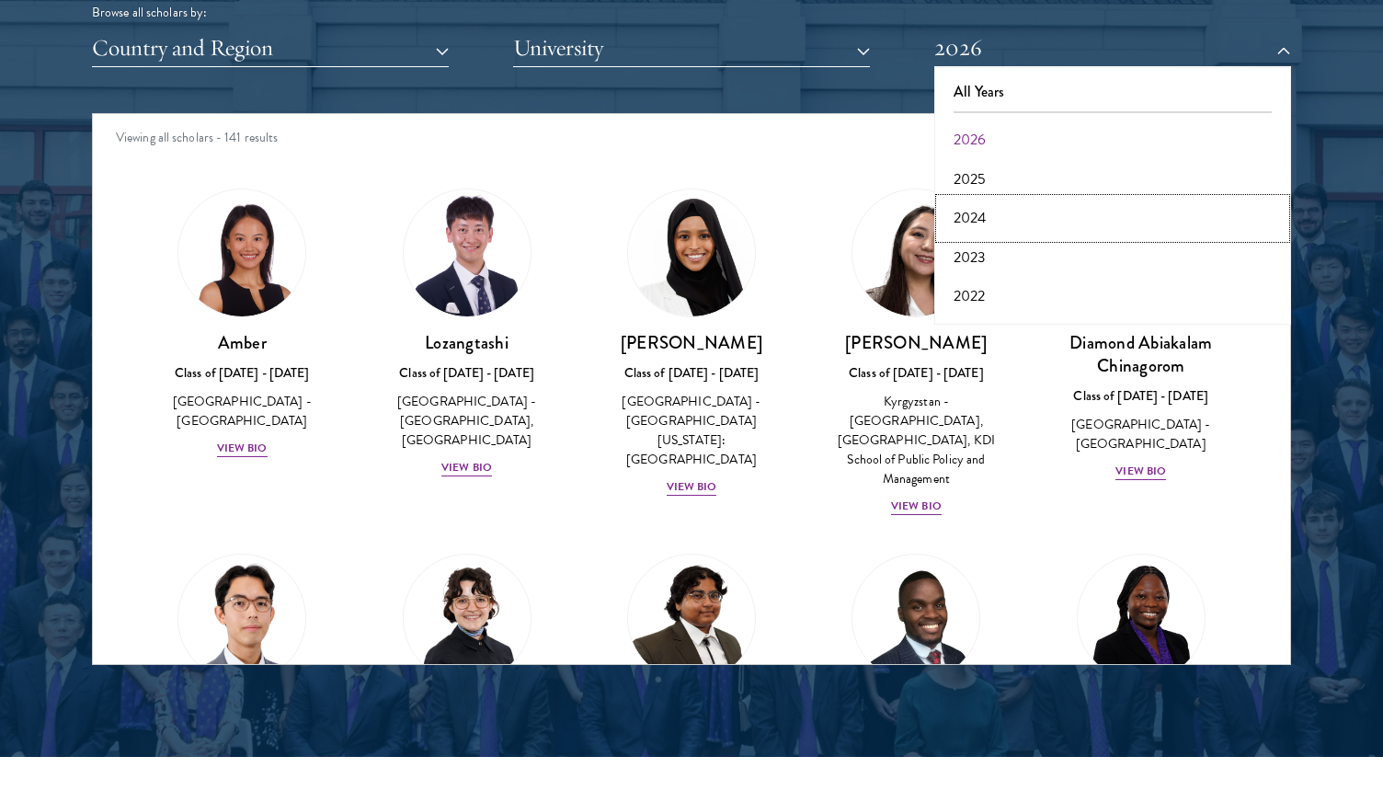
click at [1097, 205] on button "2024" at bounding box center [1113, 218] width 346 height 39
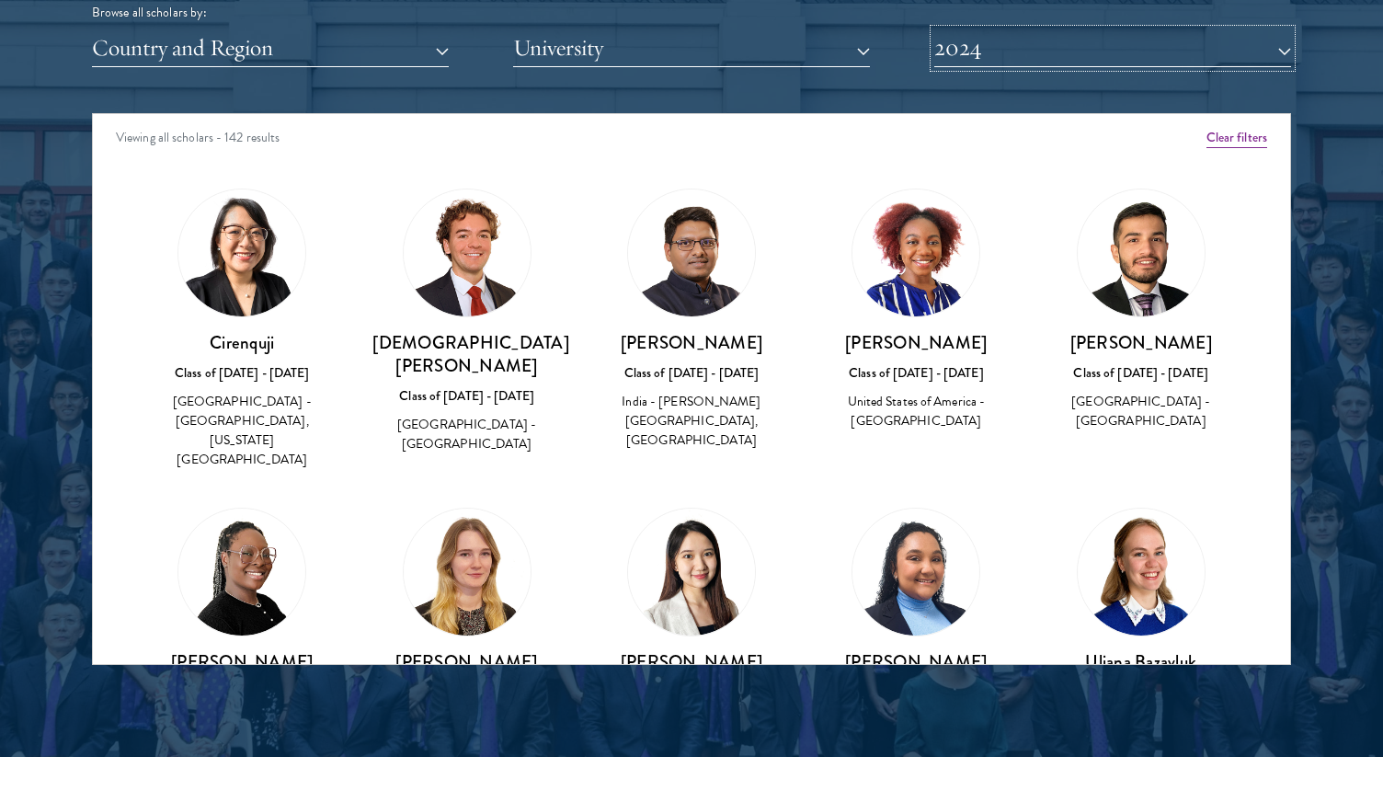
click at [1108, 53] on button "2024" at bounding box center [1112, 48] width 357 height 38
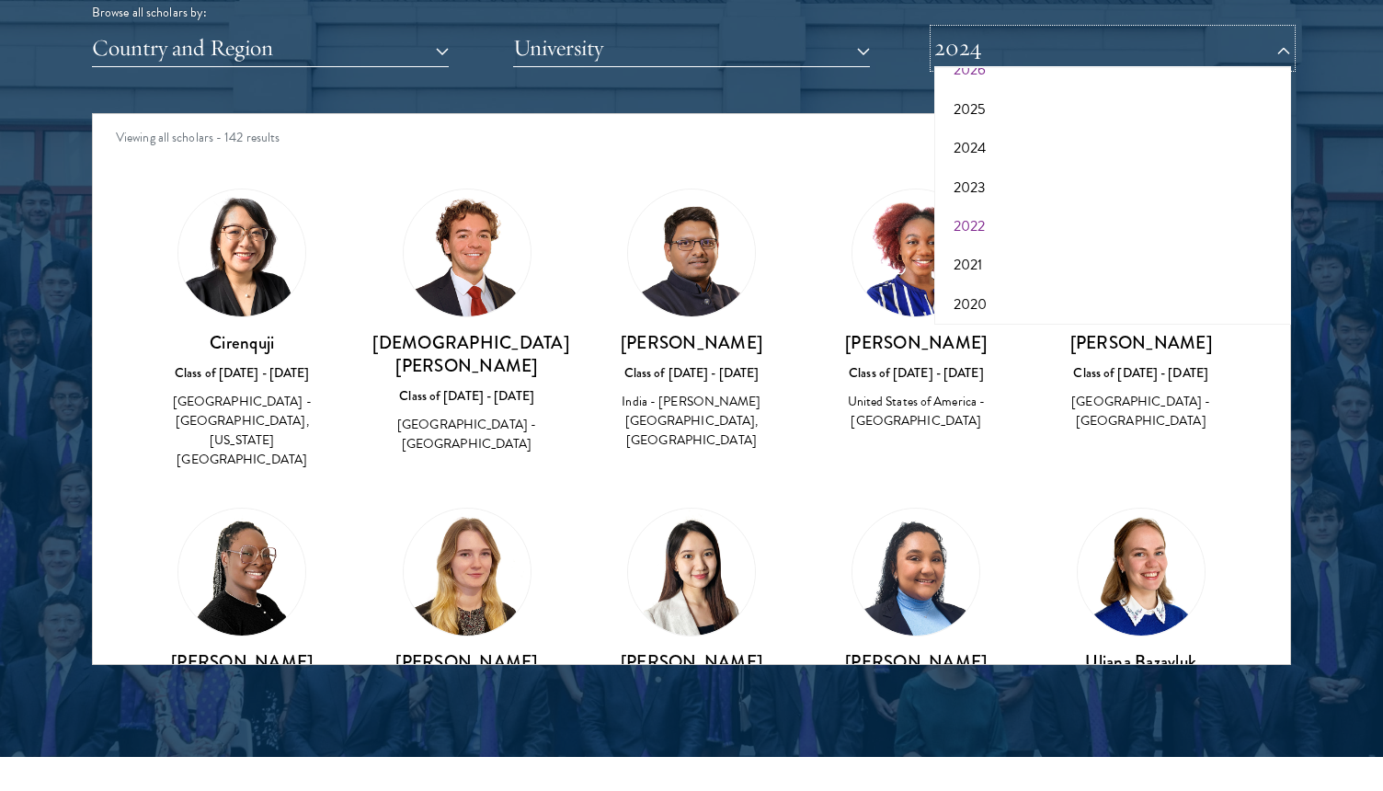
scroll to position [88, 0]
click at [1063, 278] on button "2020" at bounding box center [1113, 286] width 346 height 39
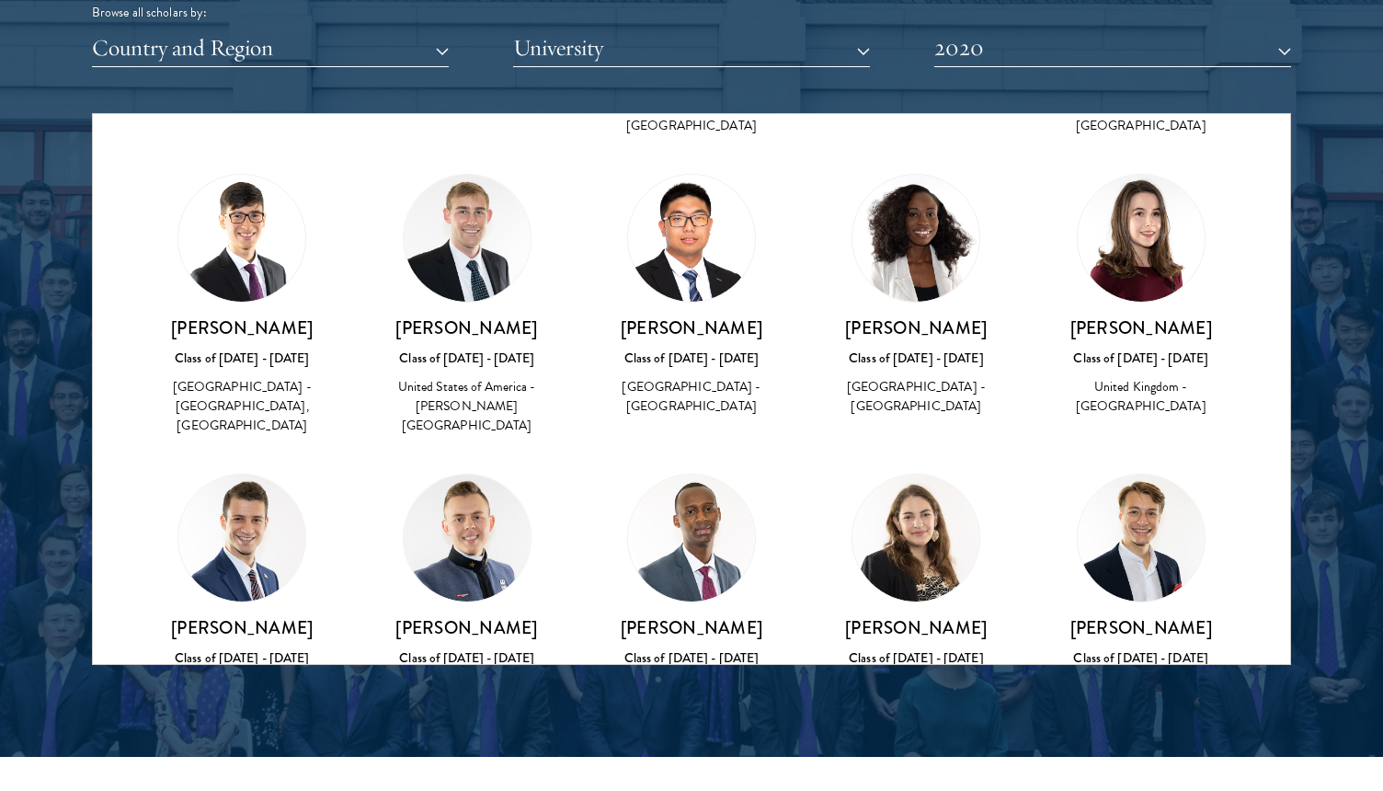
scroll to position [1555, 0]
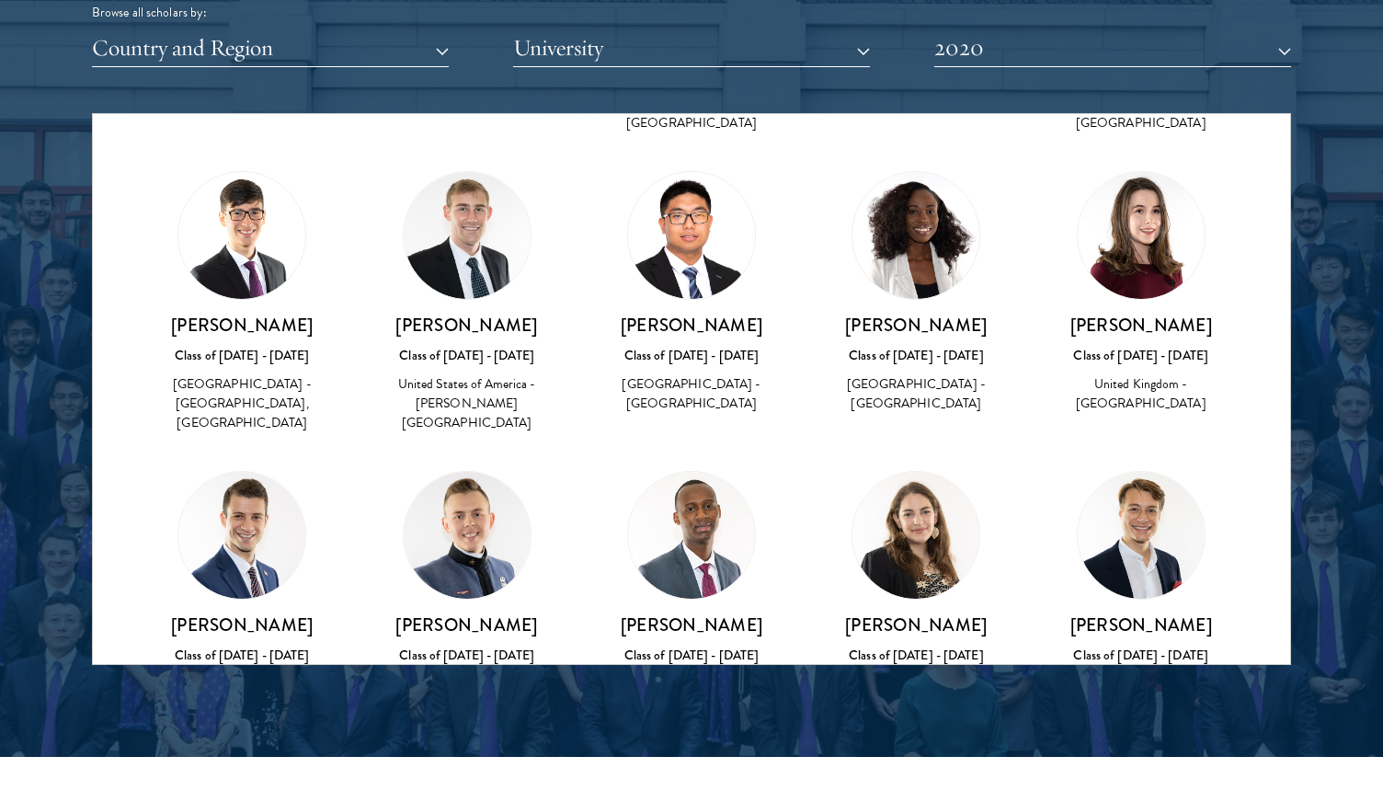
click at [1122, 472] on img at bounding box center [1140, 535] width 127 height 127
click at [1145, 613] on h3 "Pablo Ducru" at bounding box center [1141, 624] width 188 height 23
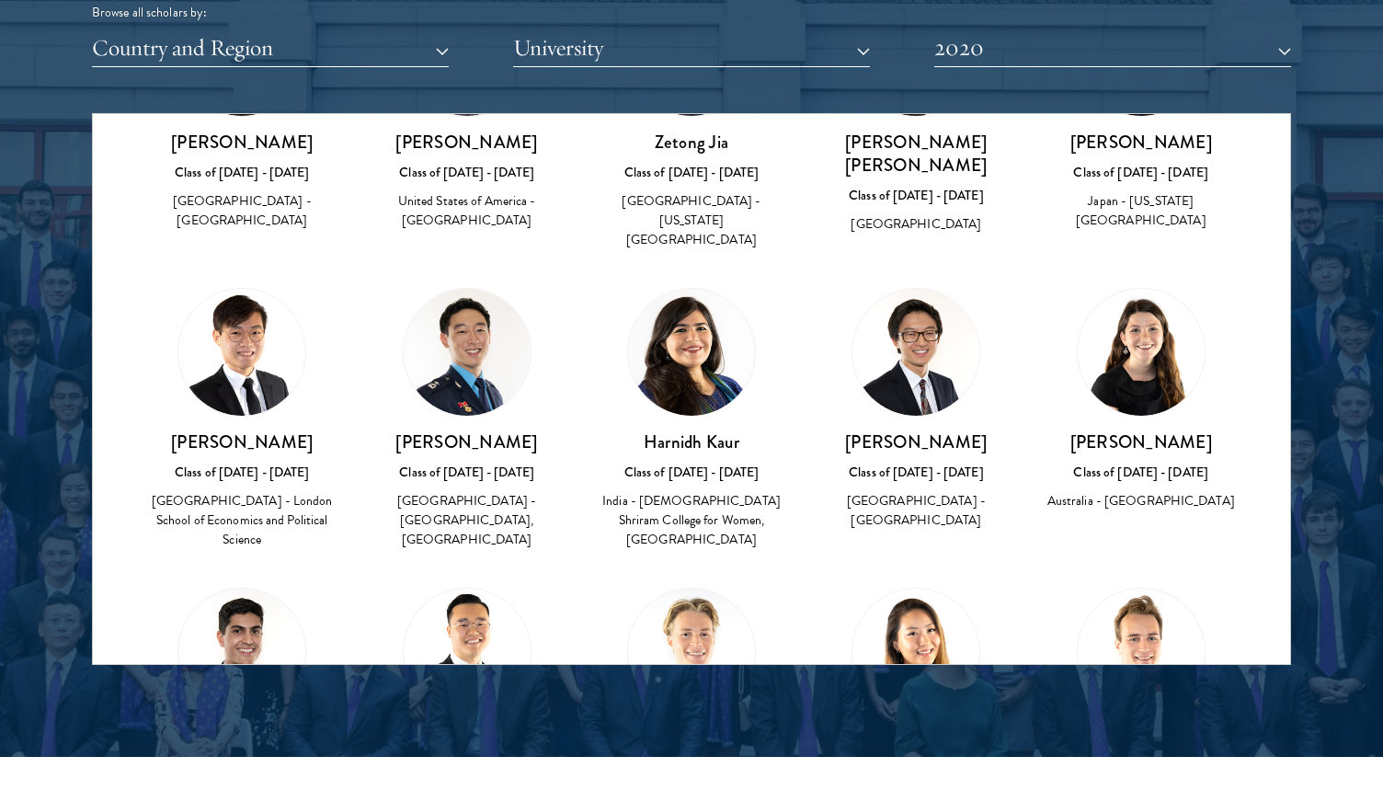
scroll to position [3896, 0]
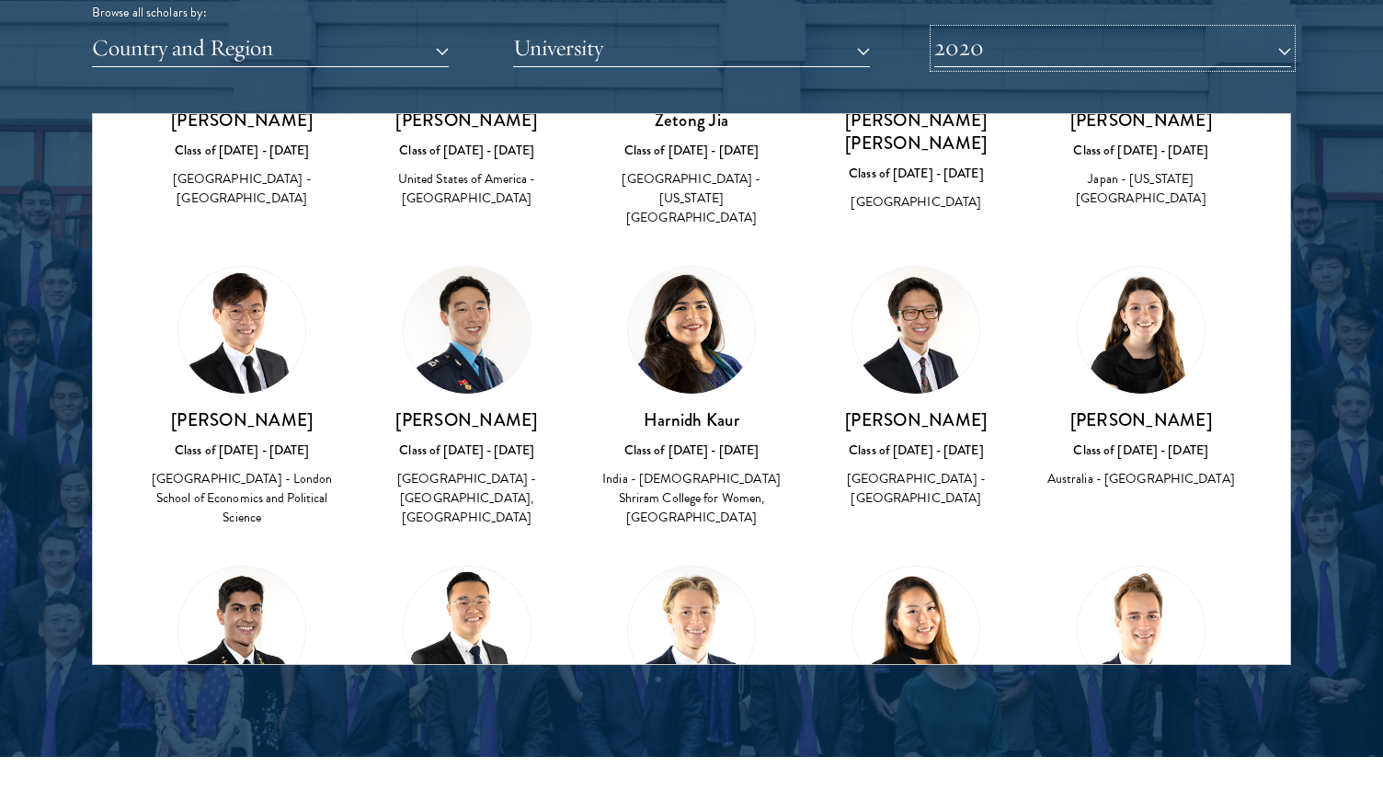
click at [1217, 30] on button "2020" at bounding box center [1112, 48] width 357 height 38
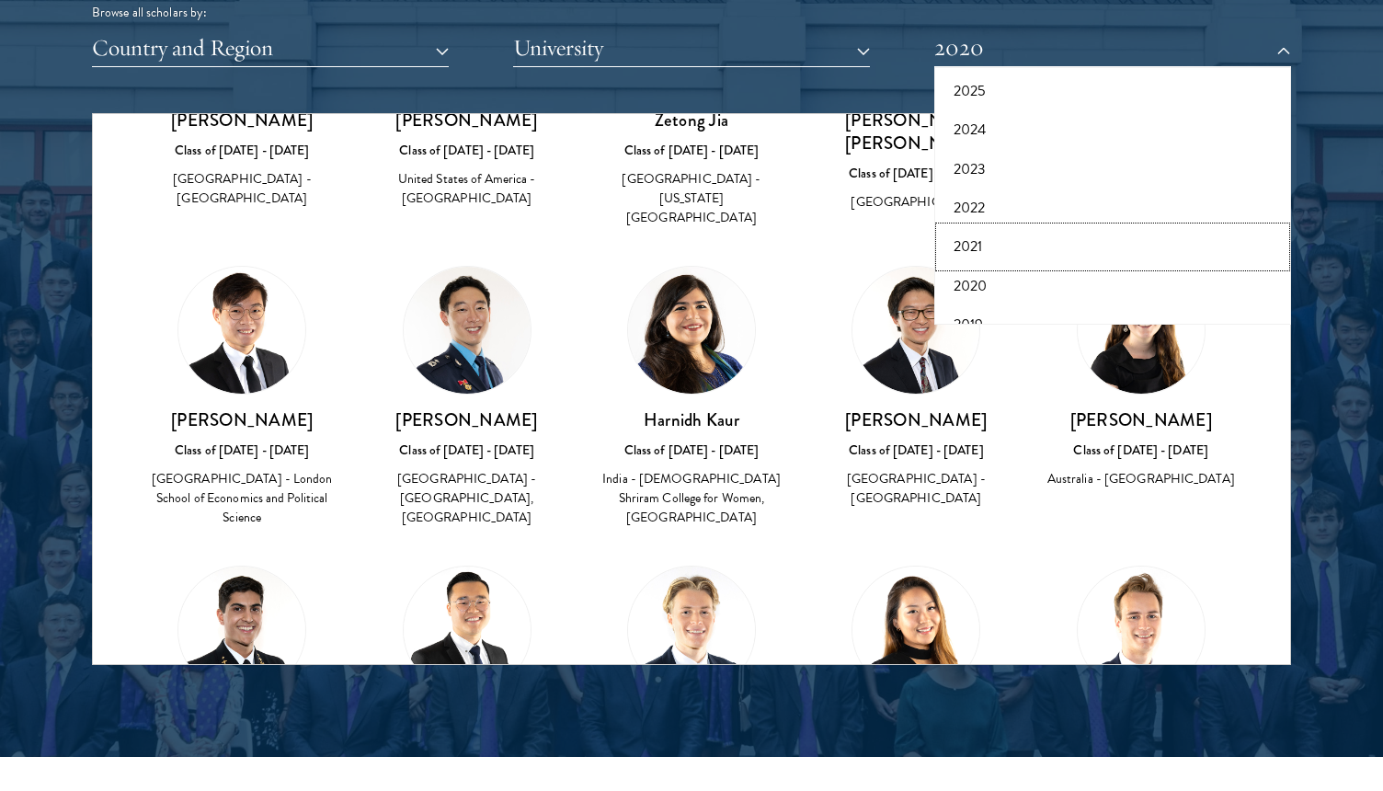
click at [1099, 245] on button "2021" at bounding box center [1113, 246] width 346 height 39
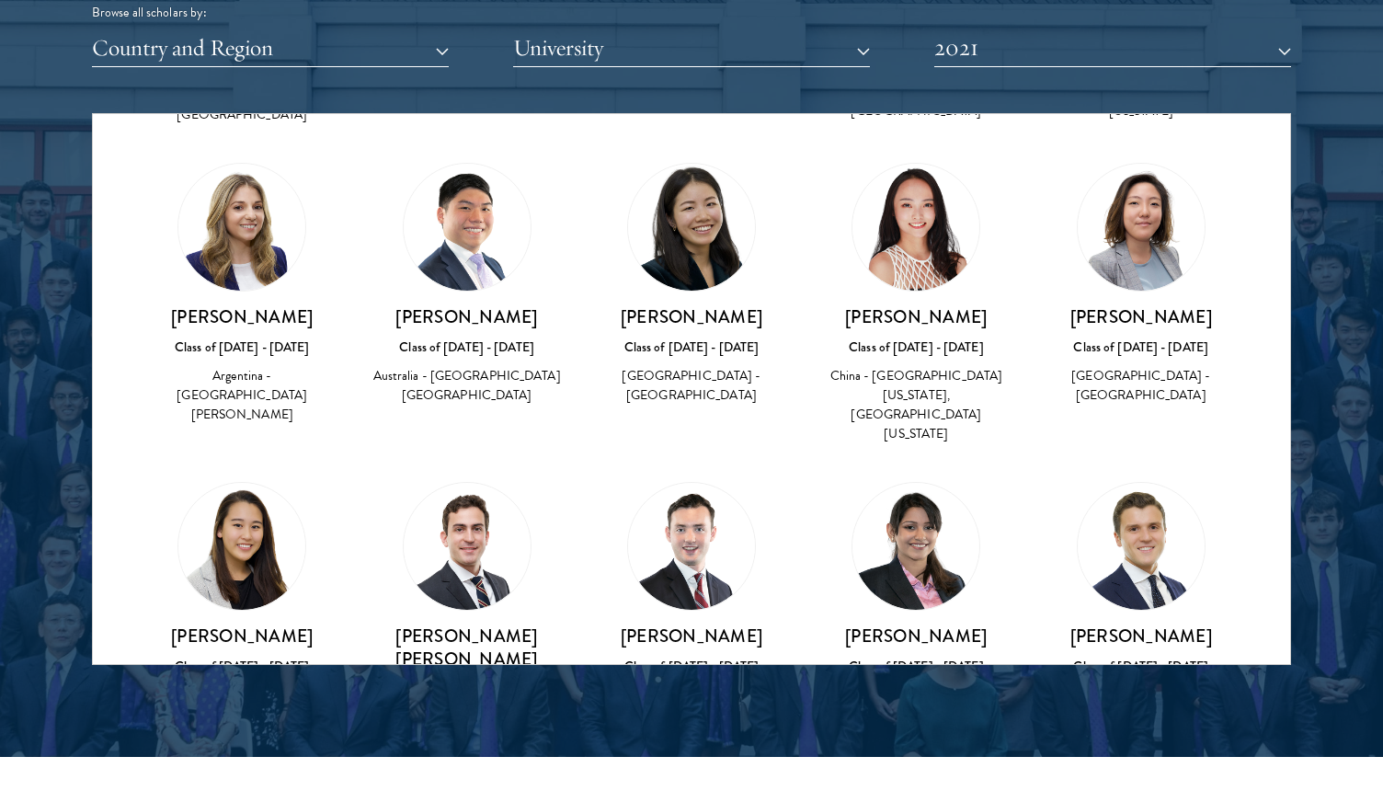
scroll to position [607, 0]
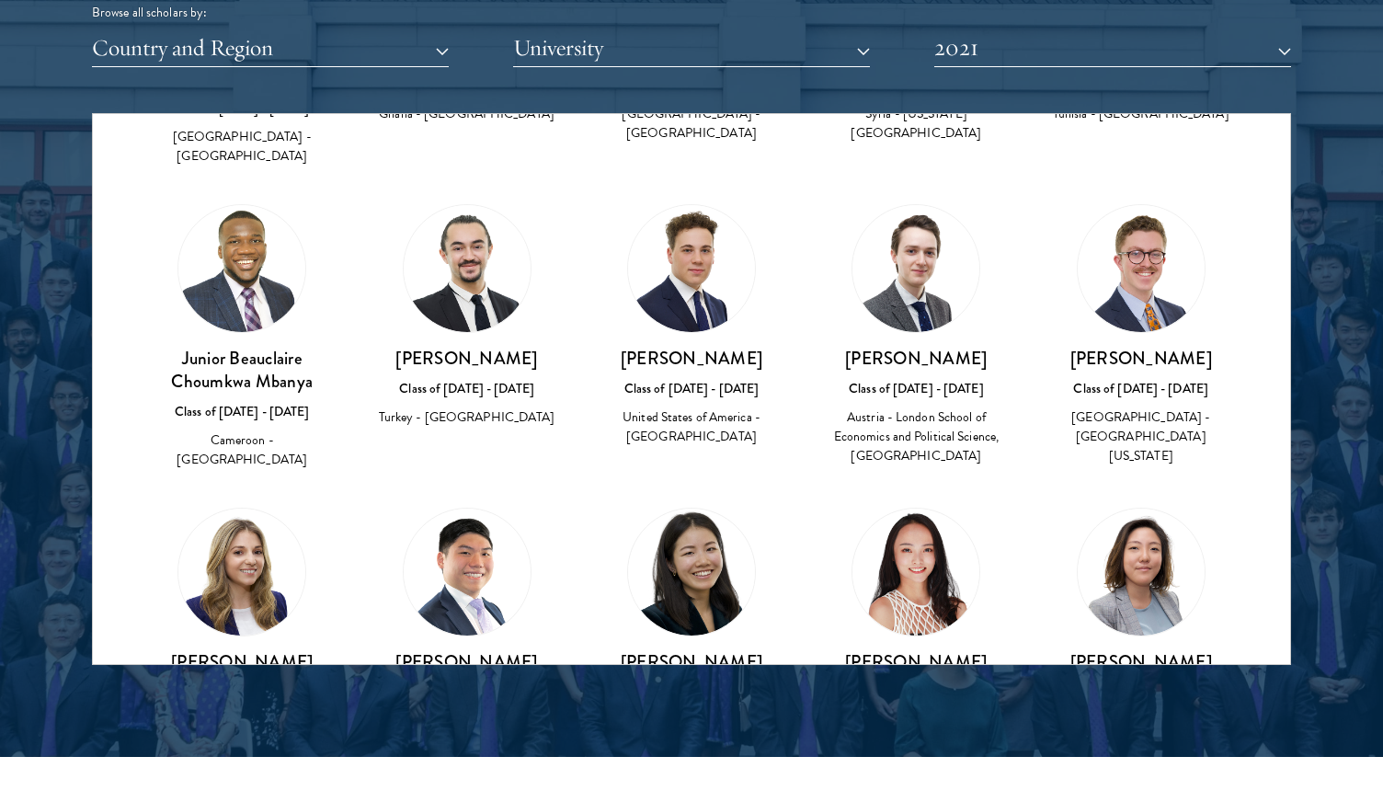
click at [932, 237] on img at bounding box center [915, 268] width 127 height 127
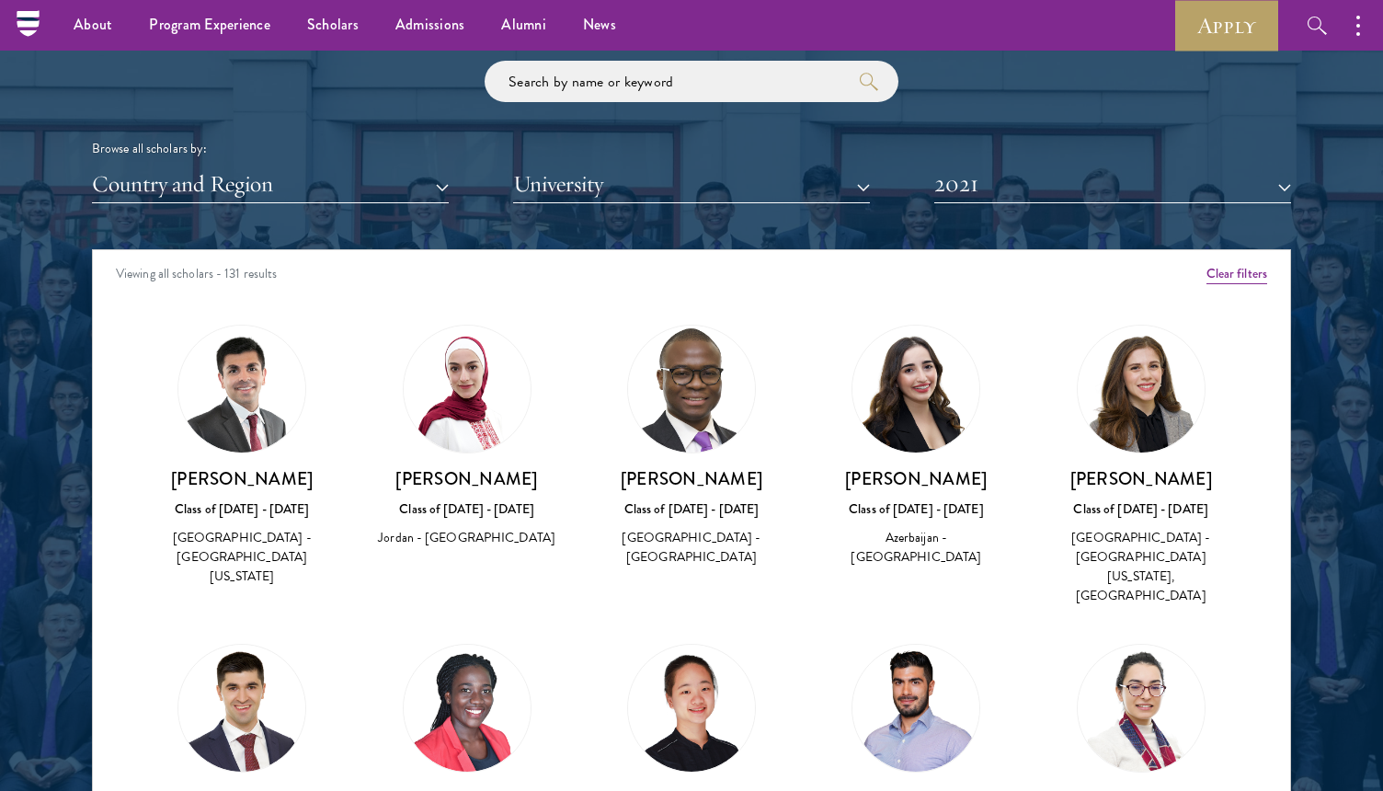
scroll to position [2178, 0]
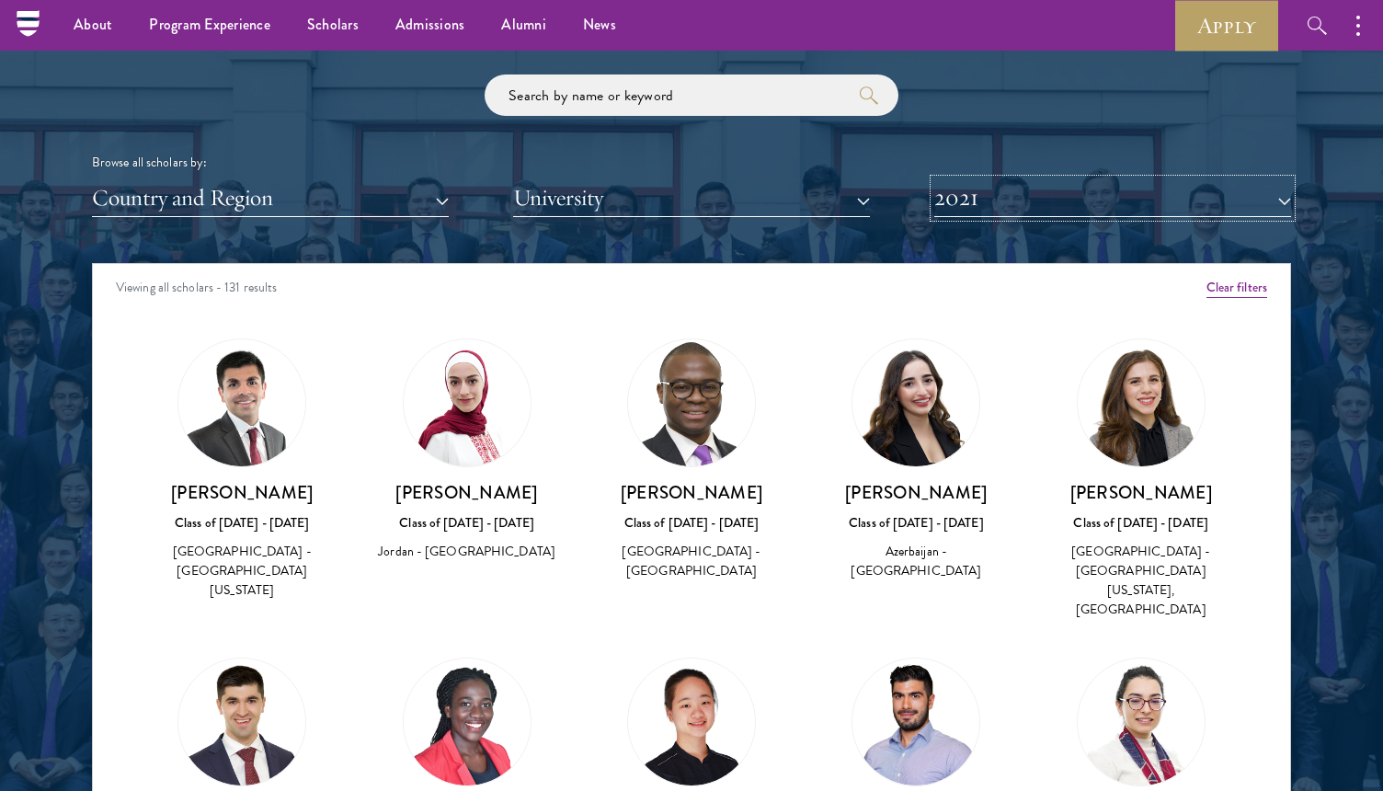
click at [1075, 204] on button "2021" at bounding box center [1112, 198] width 357 height 38
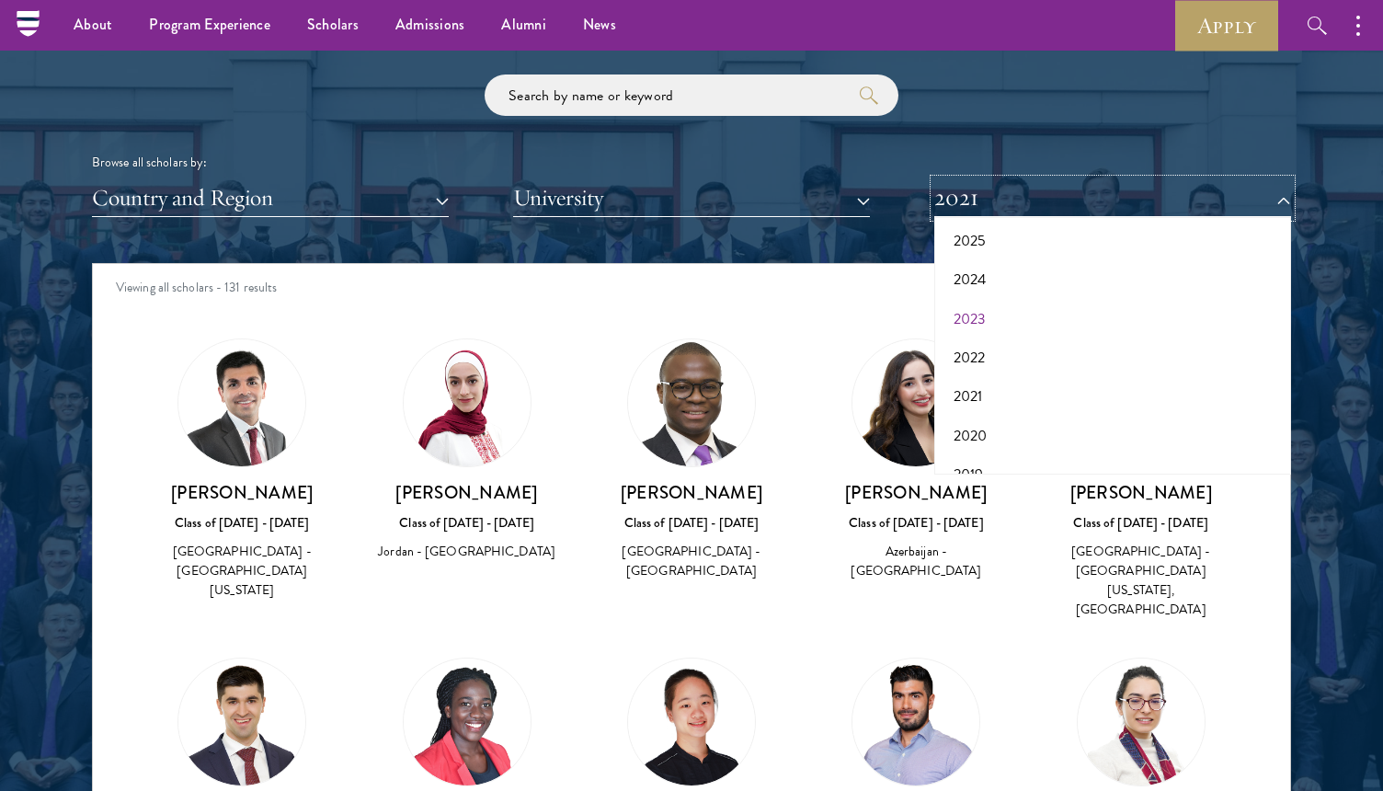
scroll to position [191, 0]
click at [1015, 415] on button "2018" at bounding box center [1113, 411] width 346 height 39
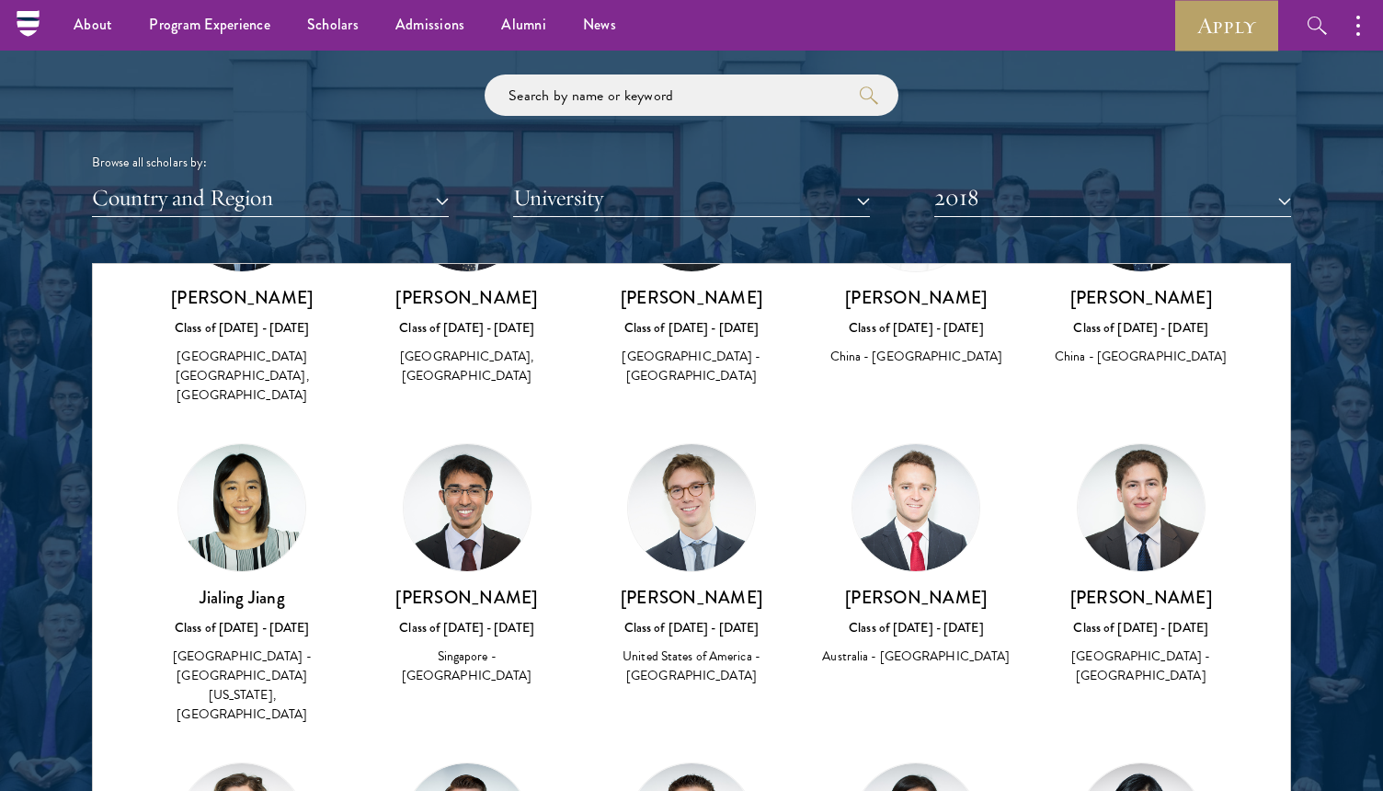
scroll to position [2615, 0]
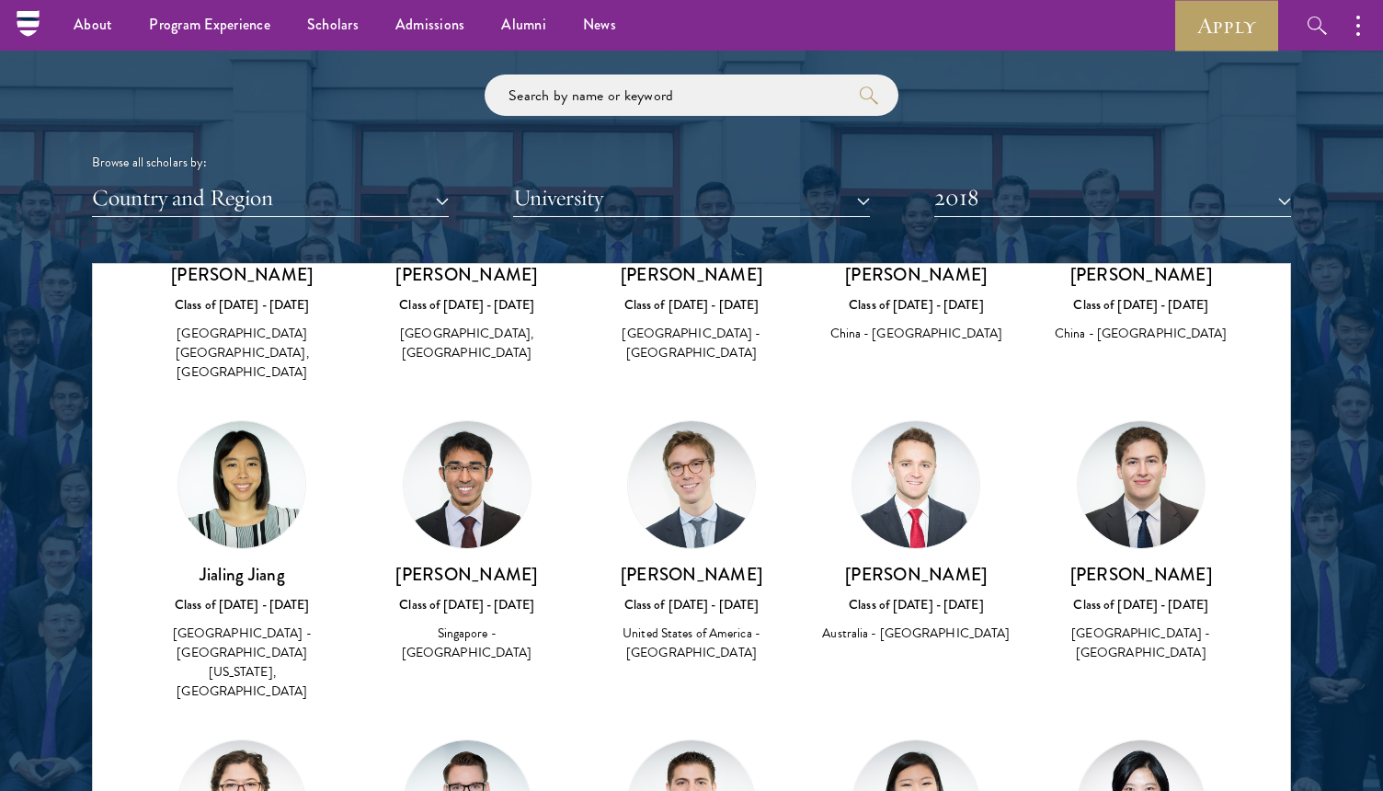
click at [712, 439] on img at bounding box center [691, 484] width 127 height 127
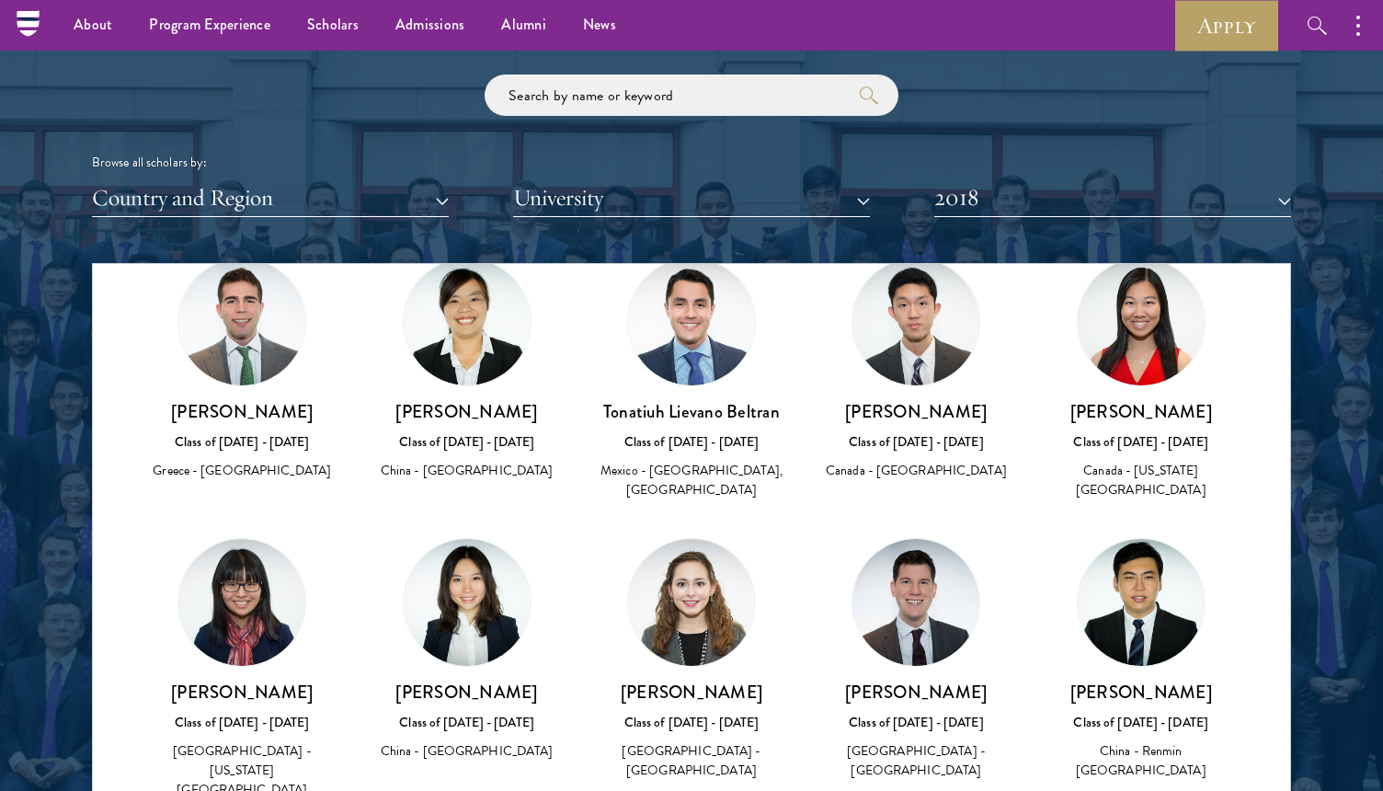
scroll to position [3412, 0]
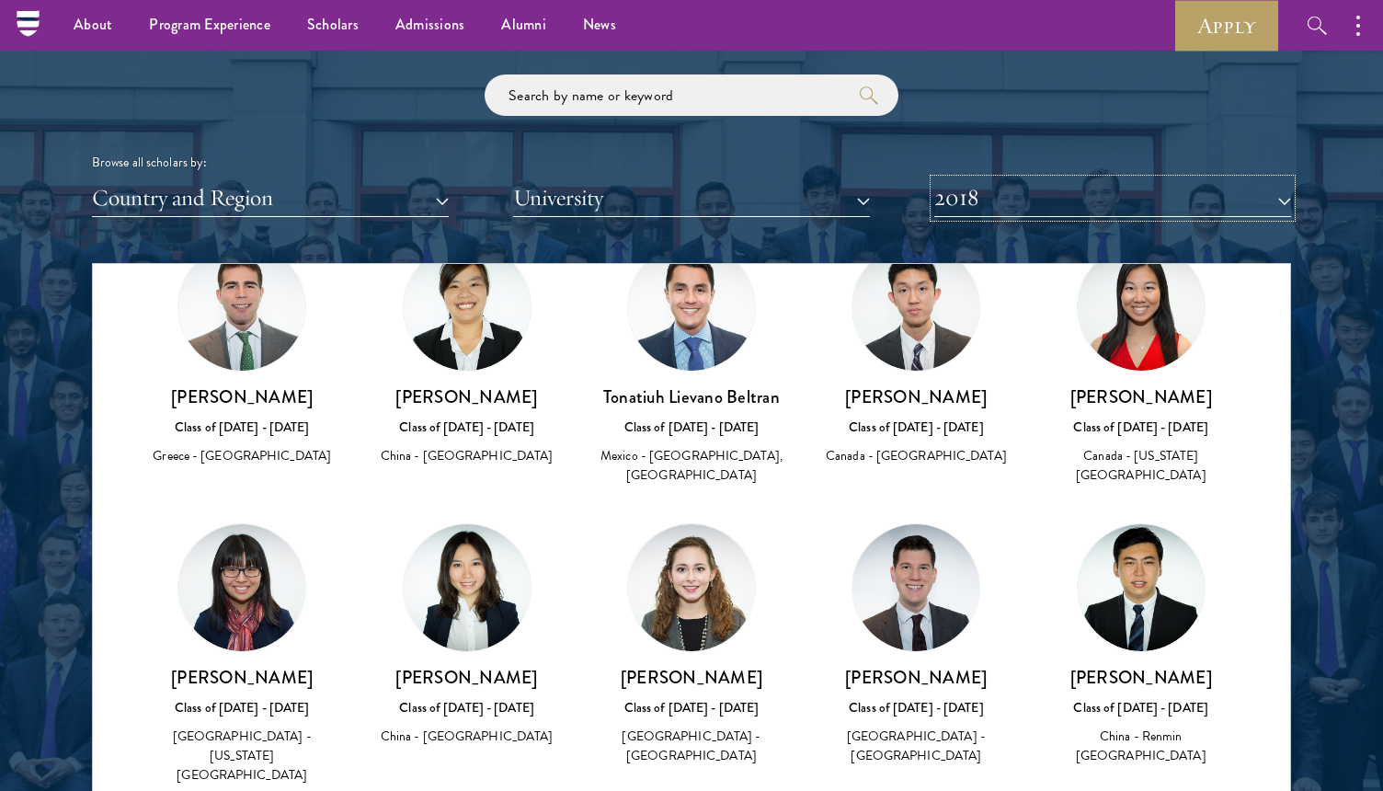
click at [1085, 201] on button "2018" at bounding box center [1112, 198] width 357 height 38
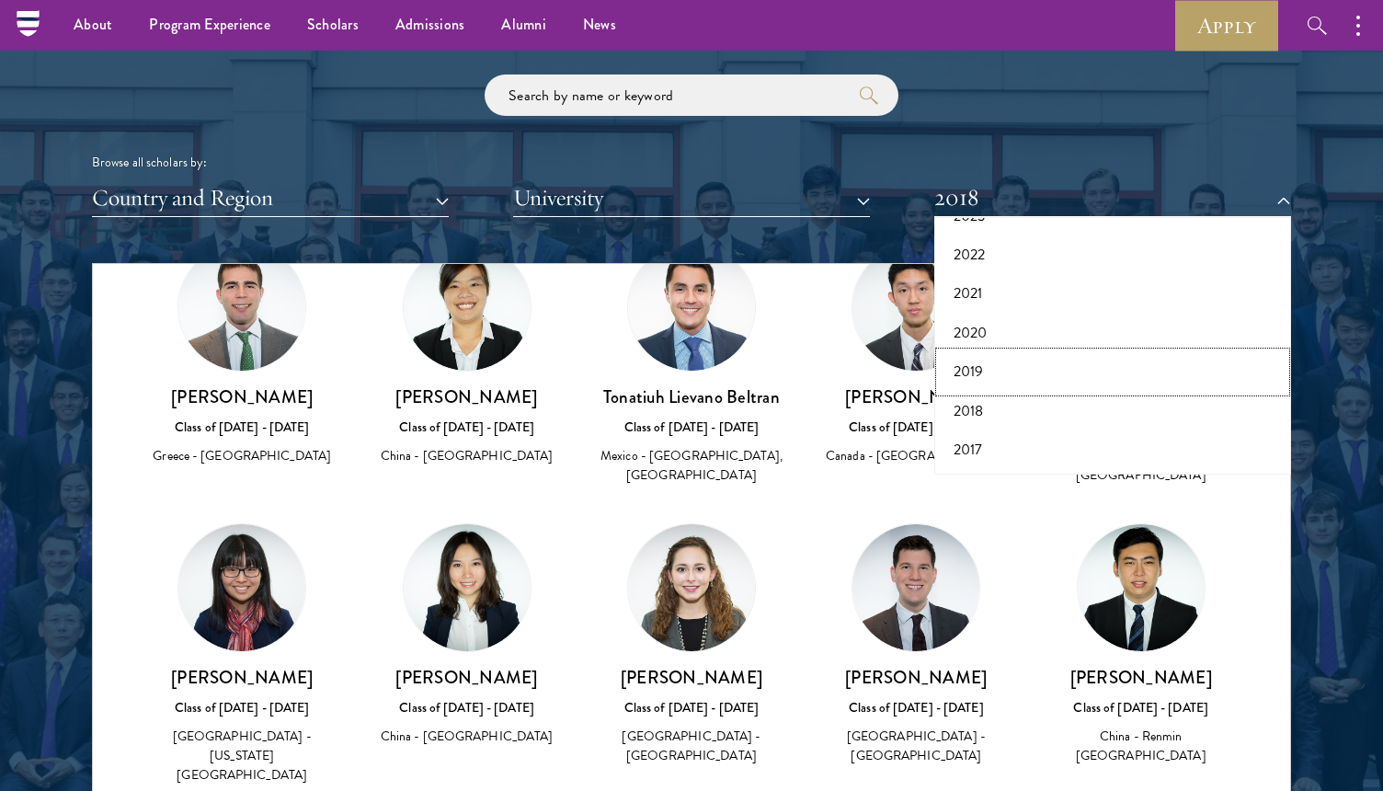
click at [1043, 371] on button "2019" at bounding box center [1113, 371] width 346 height 39
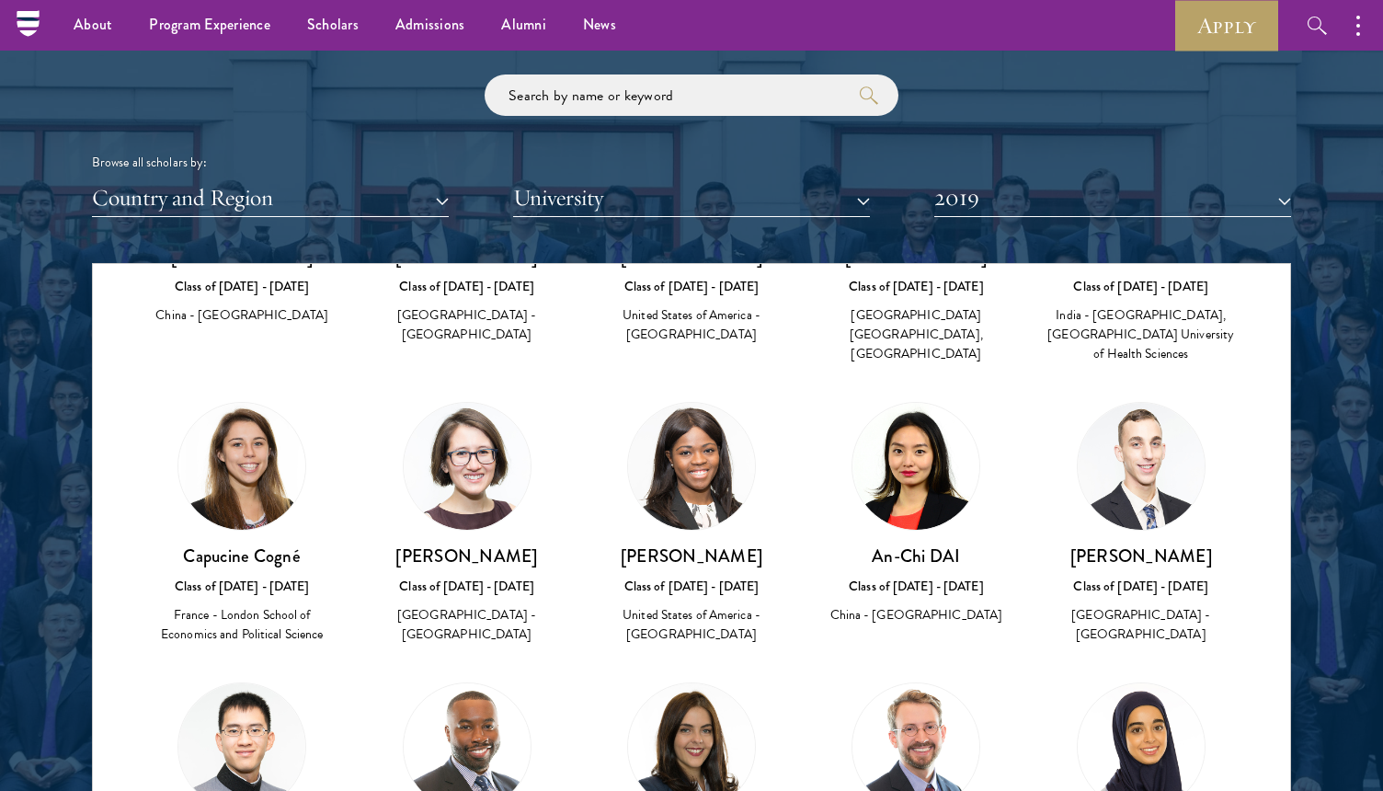
scroll to position [834, 0]
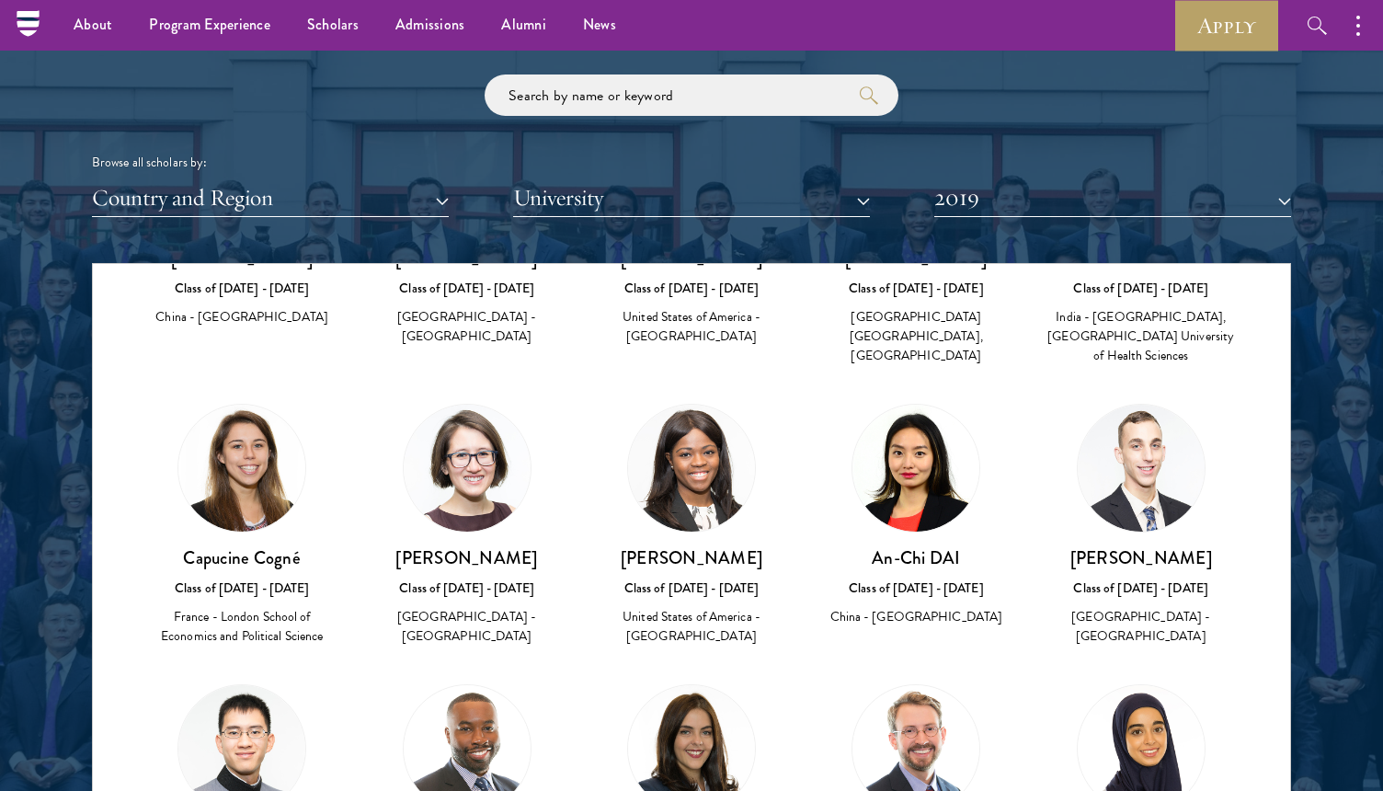
click at [687, 473] on img at bounding box center [691, 467] width 127 height 127
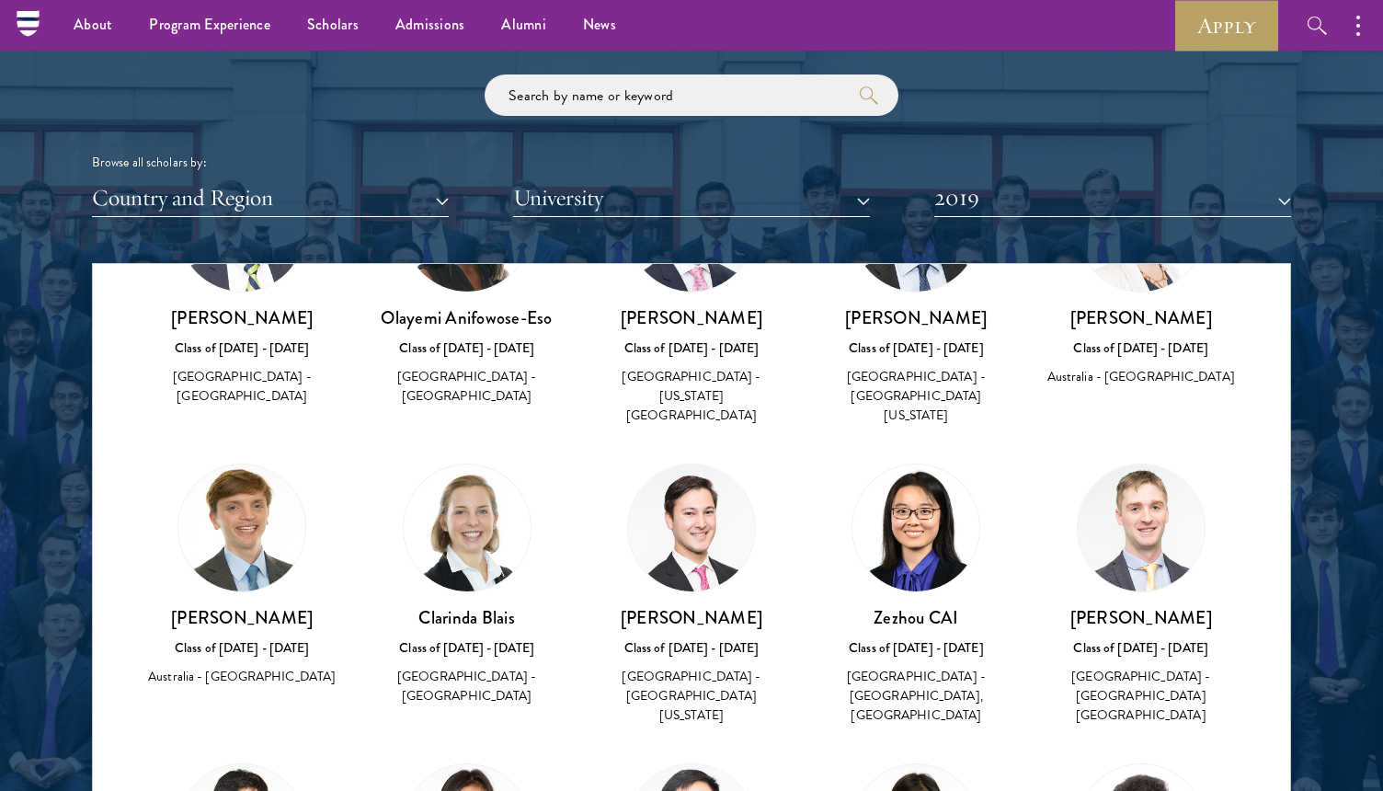
scroll to position [0, 0]
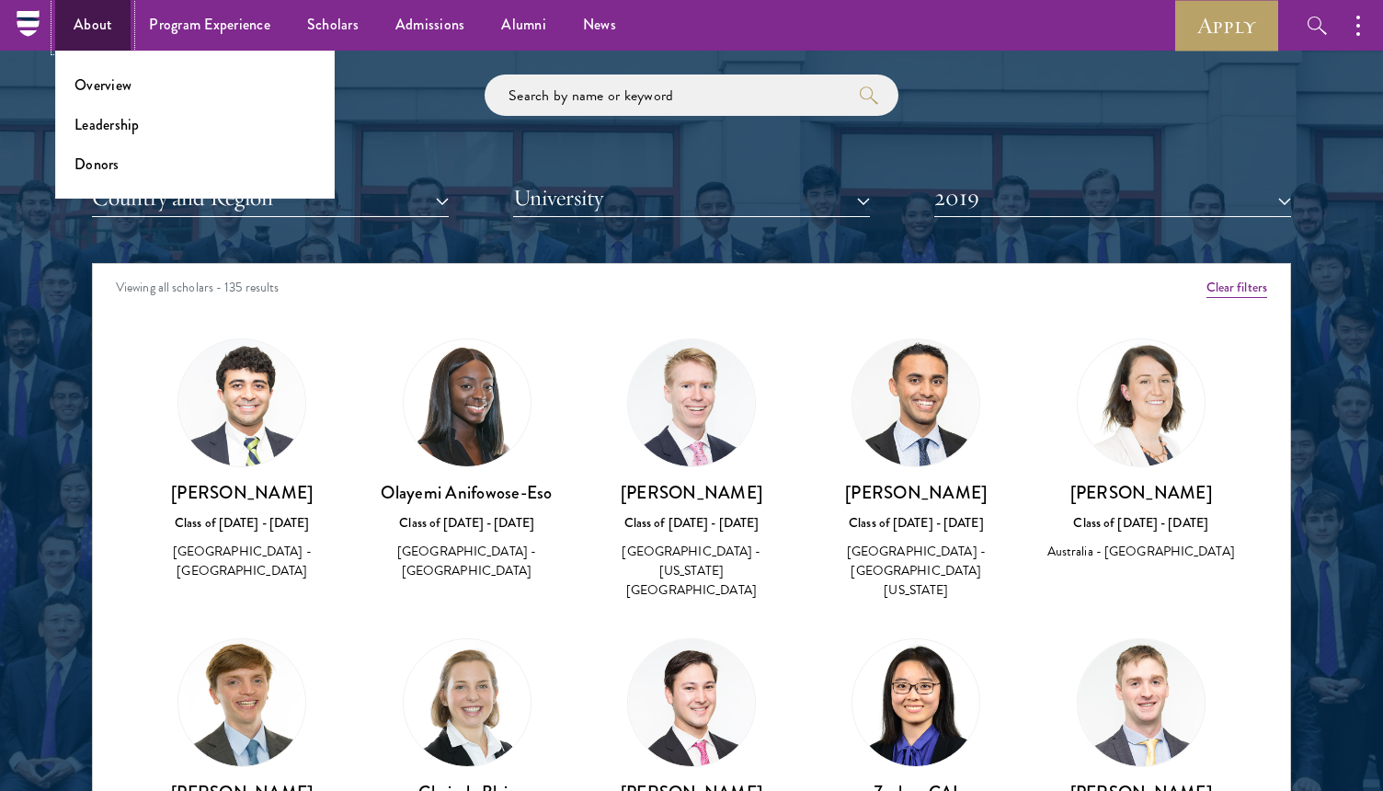
click at [96, 33] on link "About" at bounding box center [92, 25] width 75 height 51
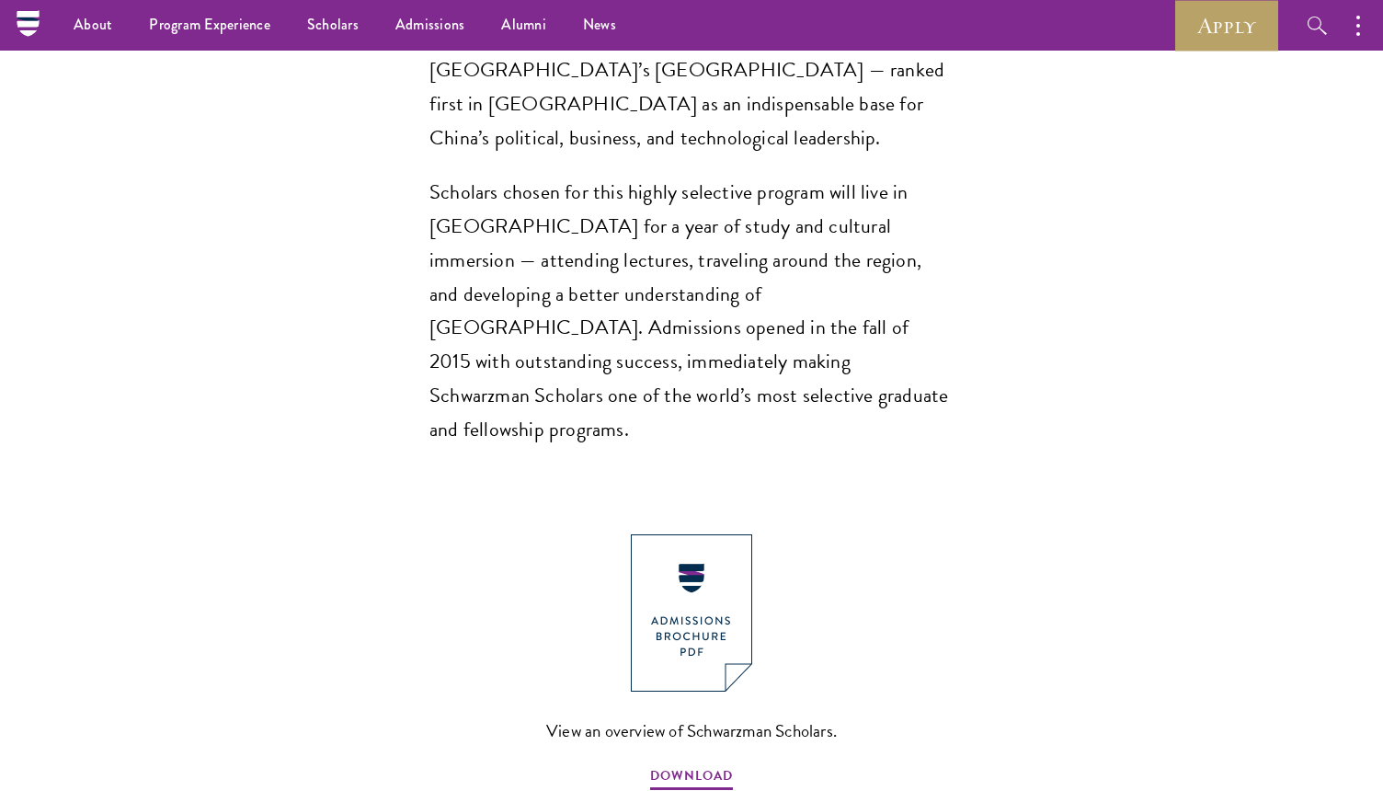
scroll to position [1538, 0]
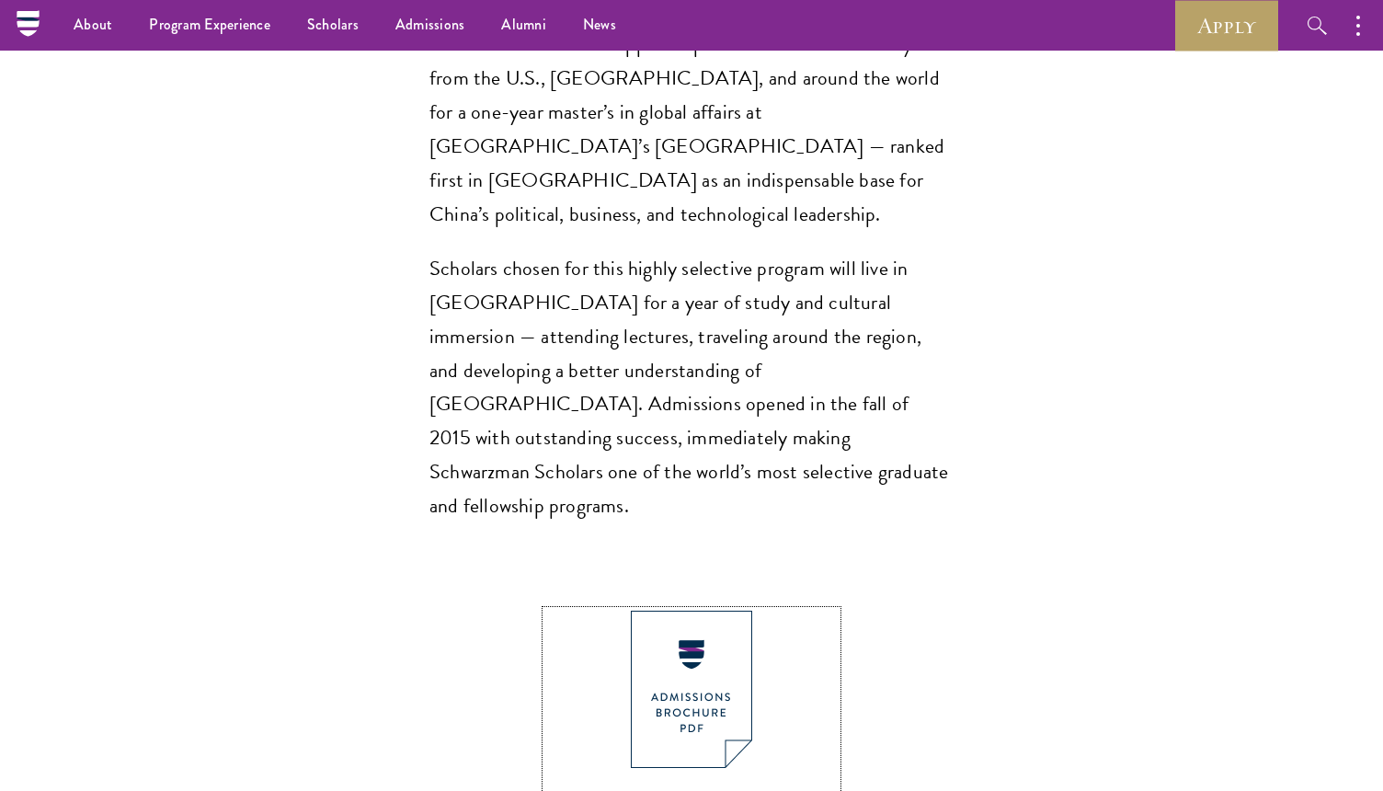
click at [707, 610] on img at bounding box center [691, 688] width 121 height 157
